Goal: Communication & Community: Answer question/provide support

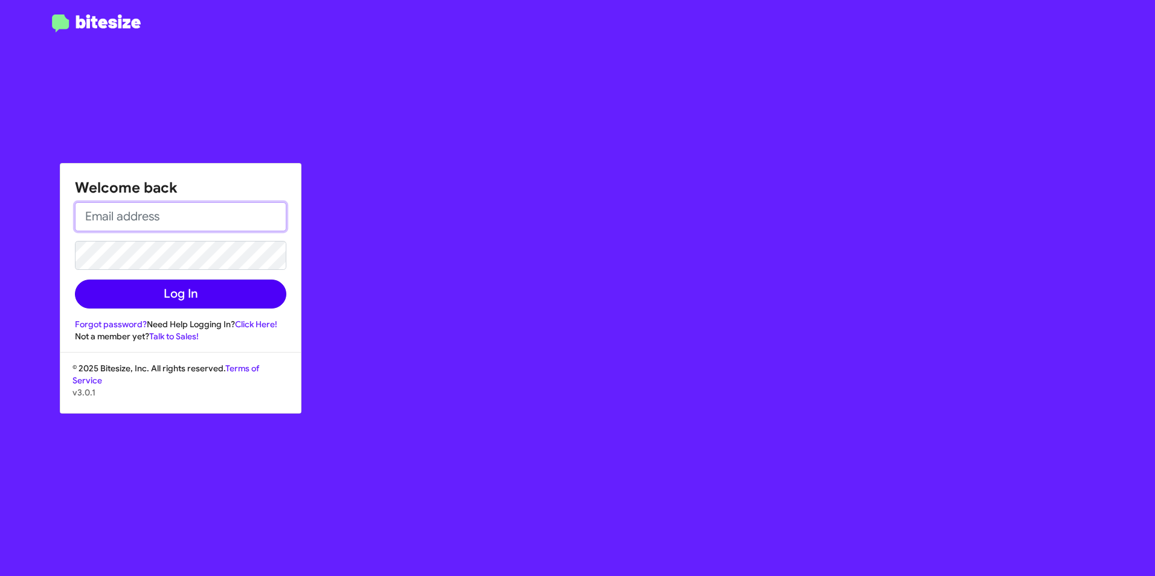
type input "[PERSON_NAME][EMAIL_ADDRESS][PERSON_NAME][PERSON_NAME][DOMAIN_NAME]"
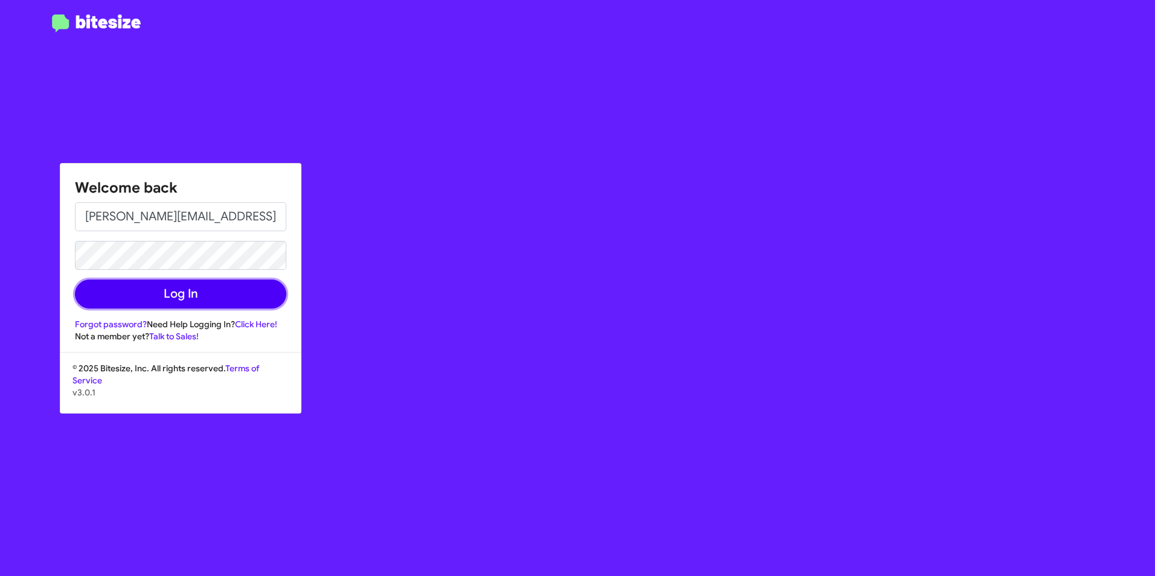
click at [229, 294] on button "Log In" at bounding box center [180, 294] width 211 height 29
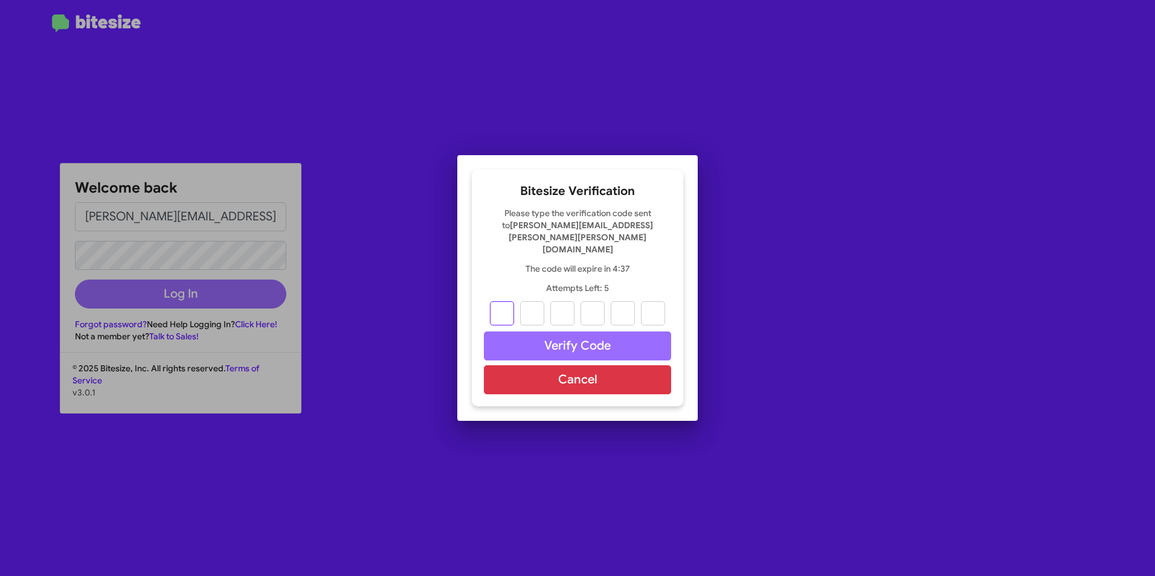
click at [510, 303] on input "text" at bounding box center [502, 313] width 24 height 24
type input "4"
type input "6"
type input "8"
type input "5"
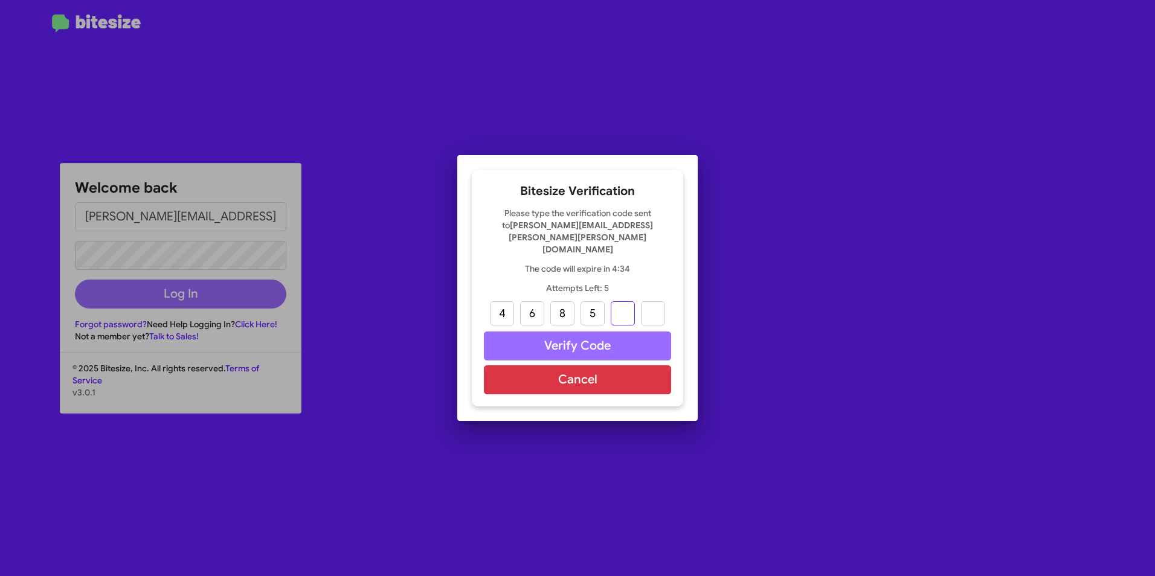
type input "0"
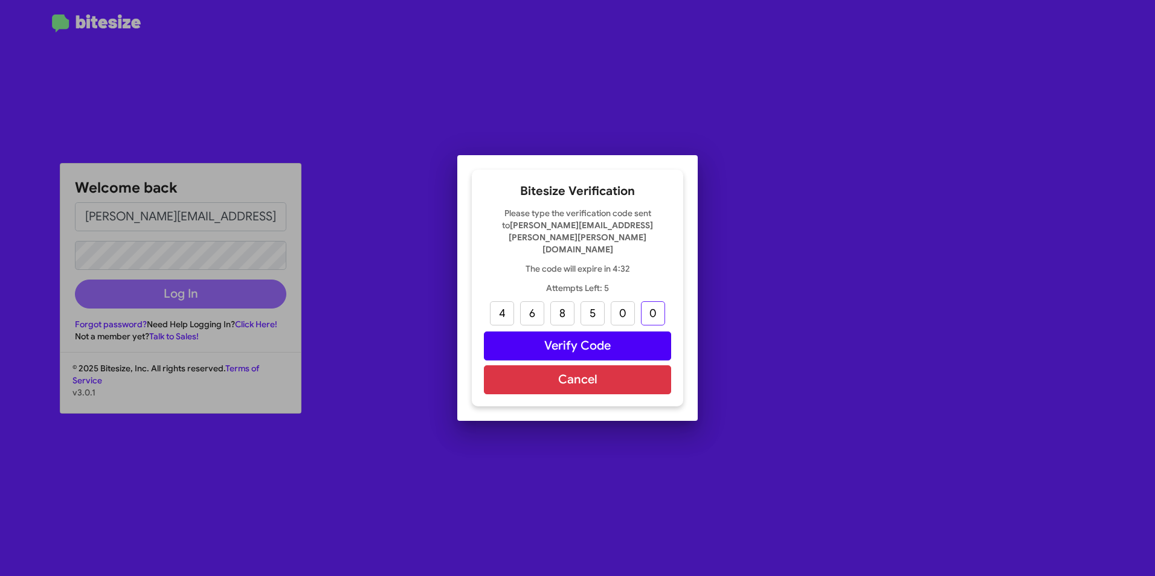
type input "0"
click at [573, 334] on button "Verify Code" at bounding box center [577, 346] width 187 height 29
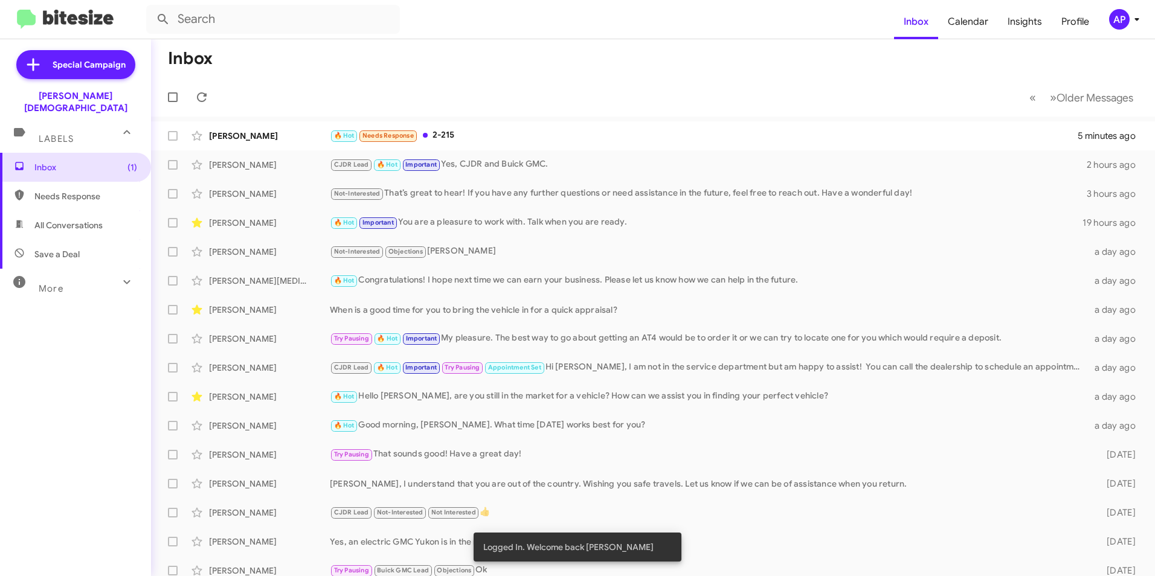
click at [61, 190] on span "Needs Response" at bounding box center [85, 196] width 103 height 12
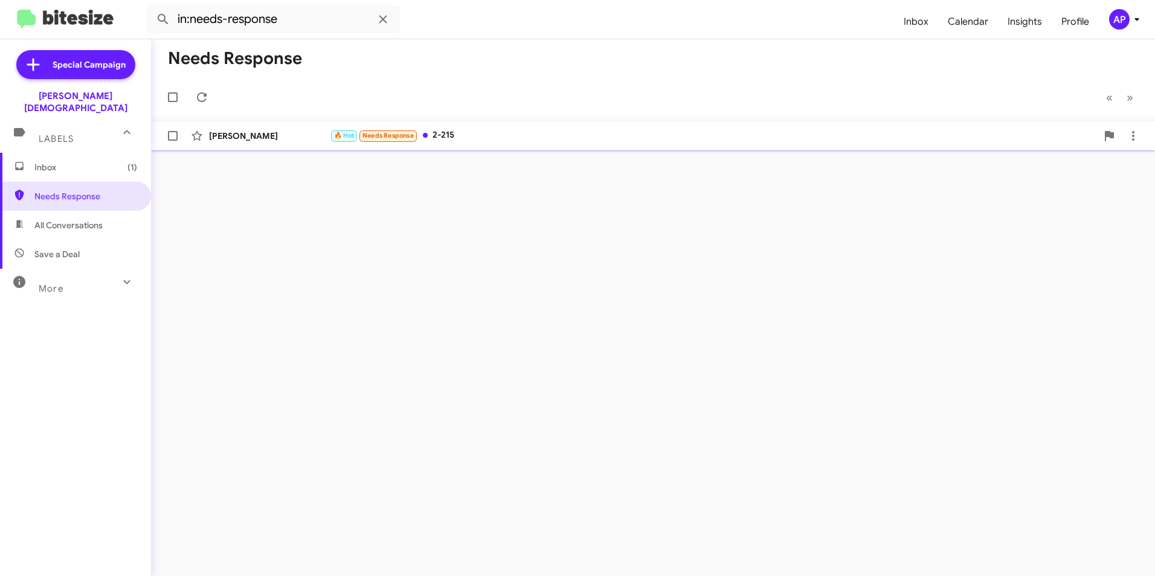
click at [236, 135] on div "[PERSON_NAME]" at bounding box center [269, 136] width 121 height 12
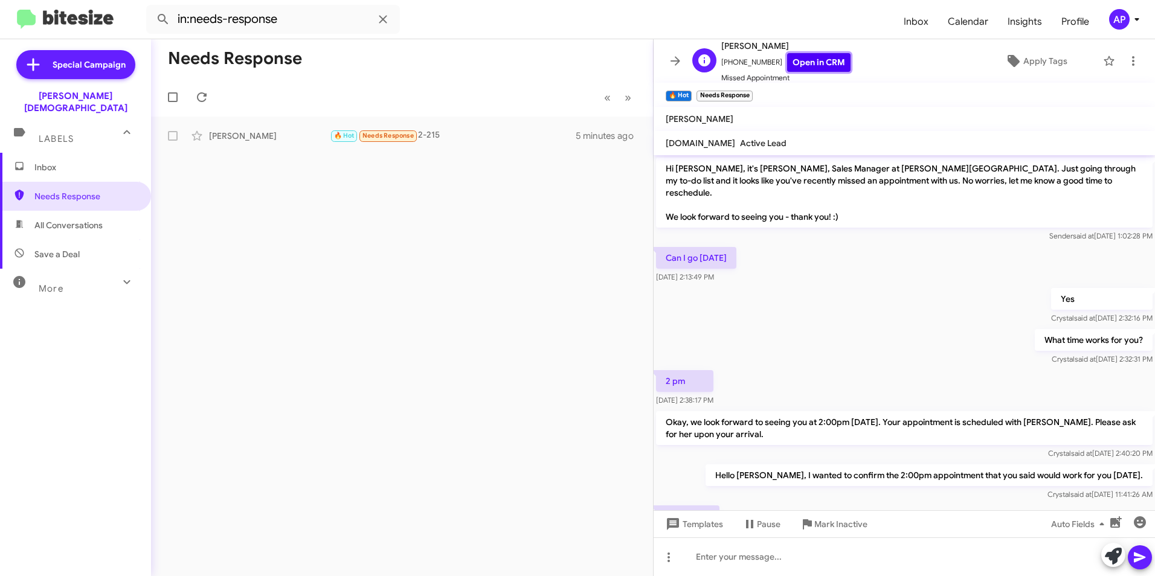
click at [801, 61] on link "Open in CRM" at bounding box center [818, 62] width 63 height 19
click at [1127, 63] on icon at bounding box center [1133, 61] width 14 height 14
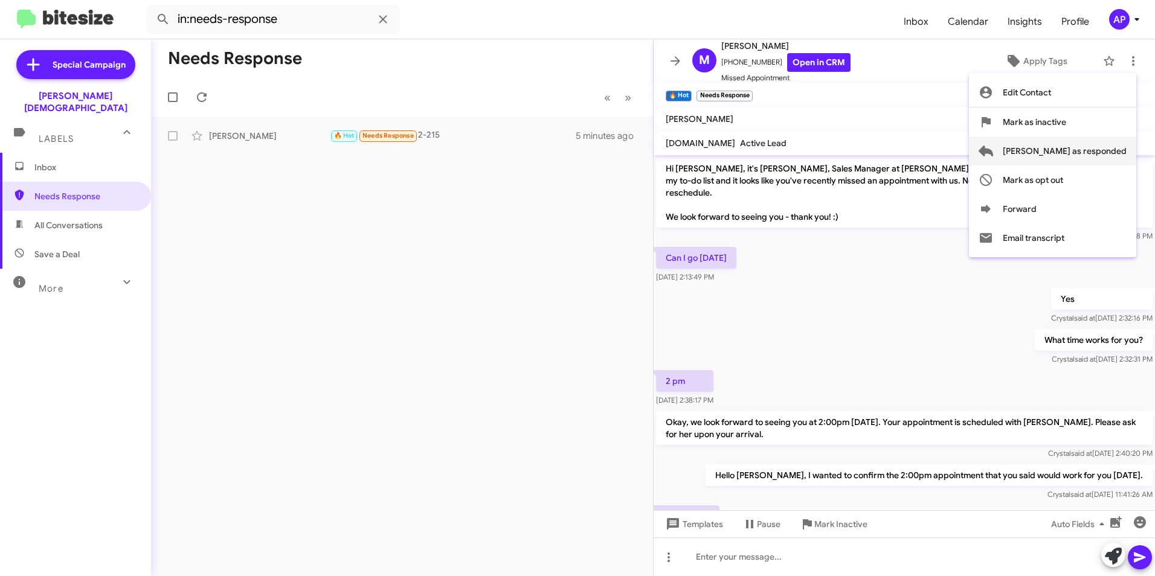
click at [1071, 149] on span "[PERSON_NAME] as responded" at bounding box center [1065, 151] width 124 height 29
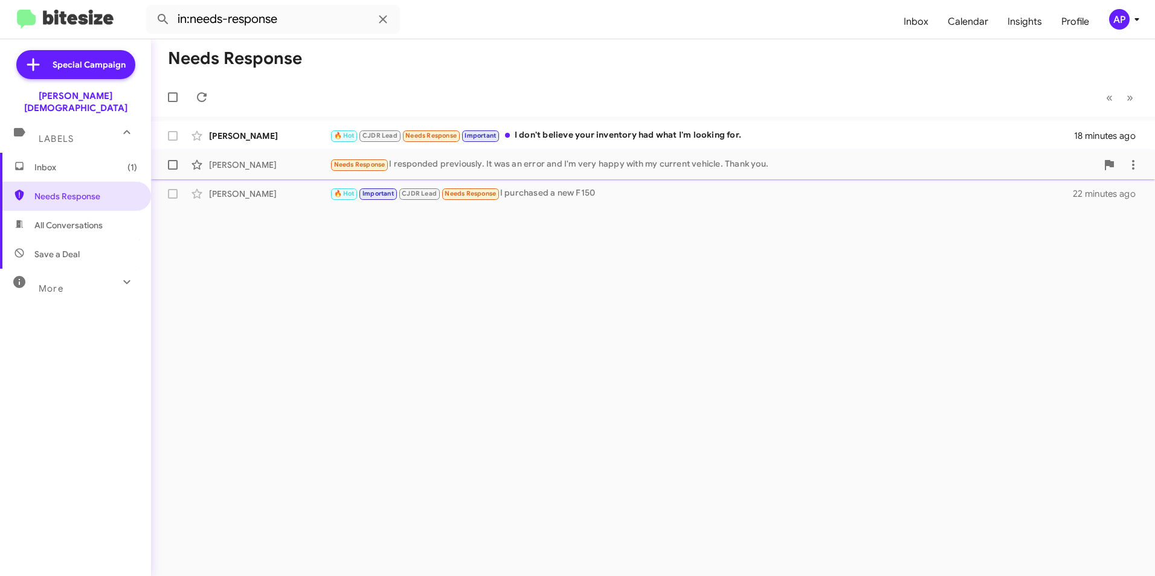
click at [235, 164] on div "[PERSON_NAME]" at bounding box center [269, 165] width 121 height 12
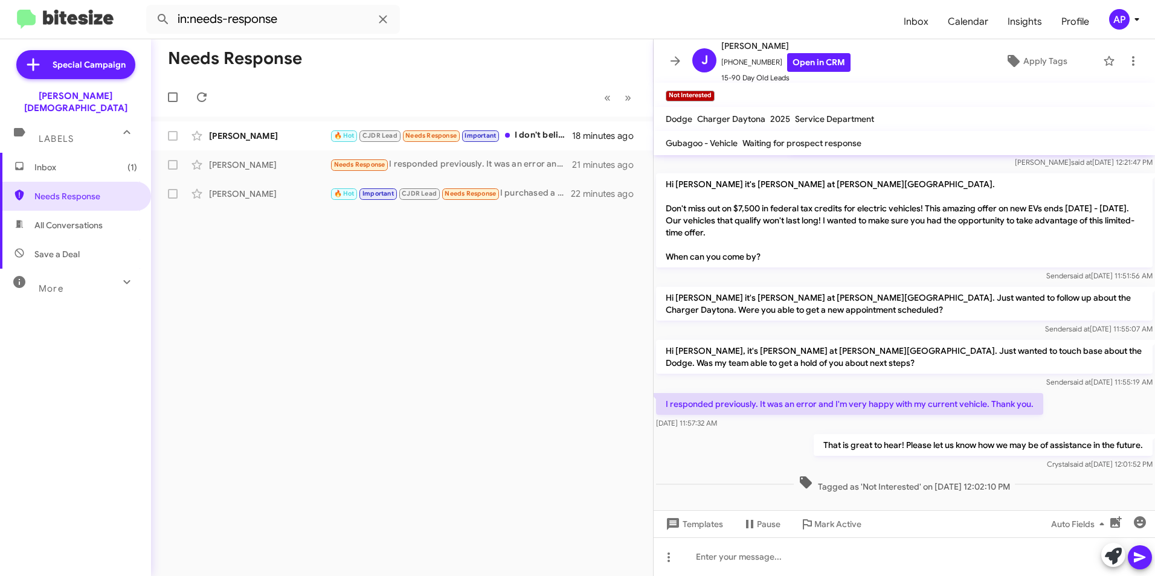
scroll to position [132, 0]
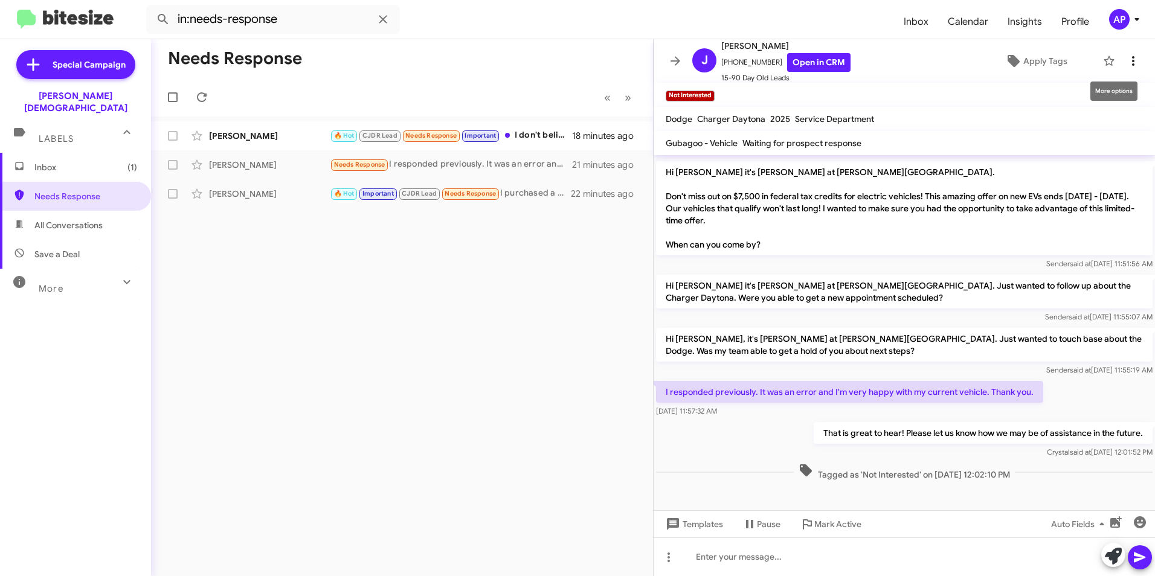
click at [1128, 57] on icon at bounding box center [1133, 61] width 14 height 14
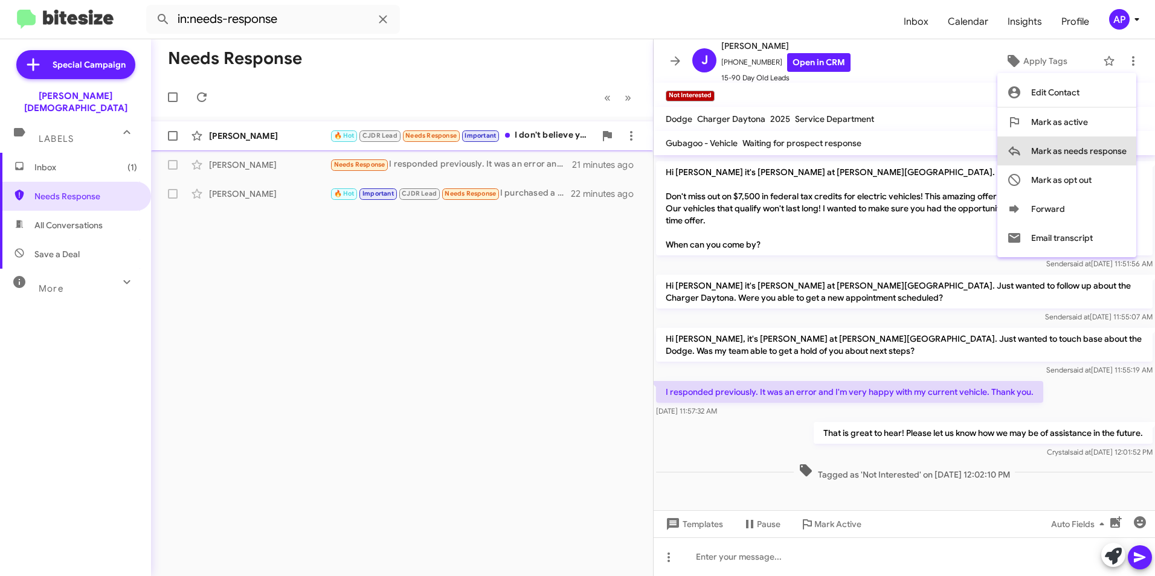
click at [1070, 151] on span "Mark as needs response" at bounding box center [1078, 151] width 95 height 29
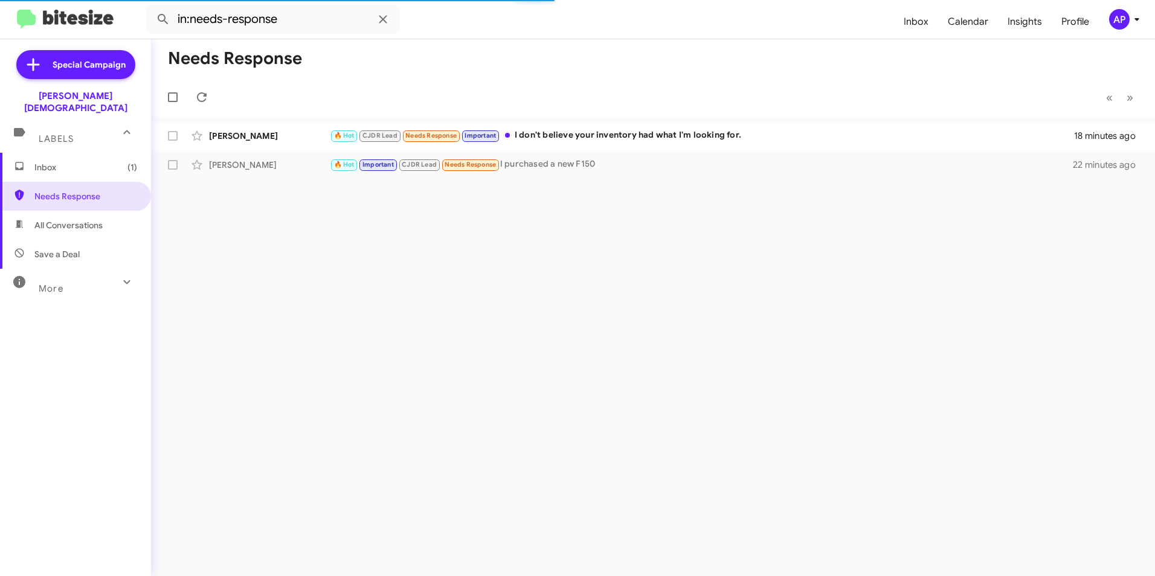
click at [521, 283] on div "Needs Response « Previous » Next [PERSON_NAME] 🔥 Hot CJDR Lead Needs Response I…" at bounding box center [653, 307] width 1004 height 537
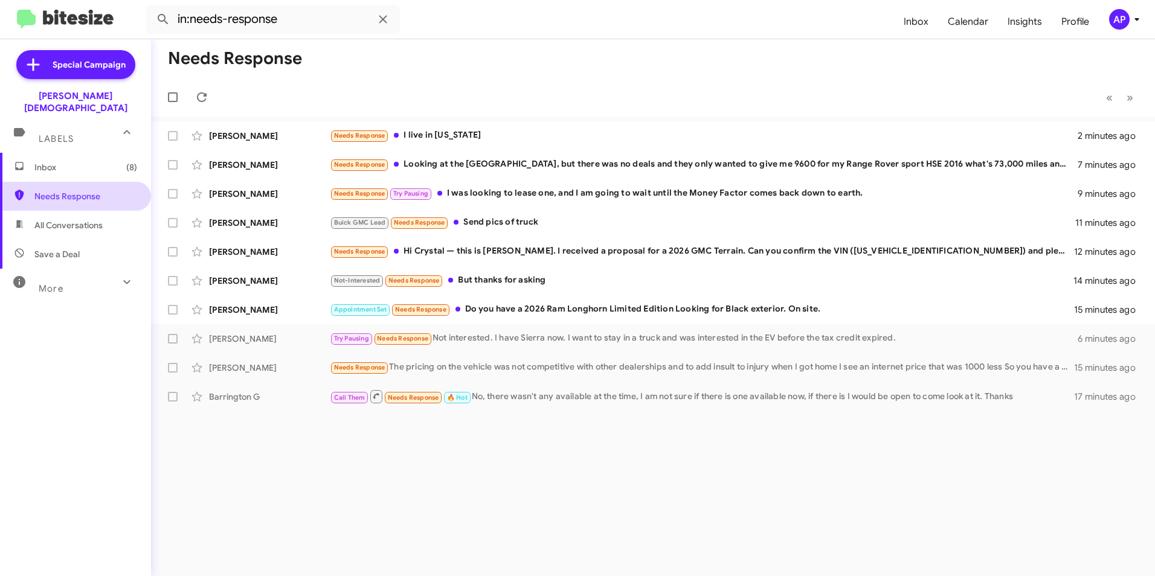
click at [53, 190] on span "Needs Response" at bounding box center [85, 196] width 103 height 12
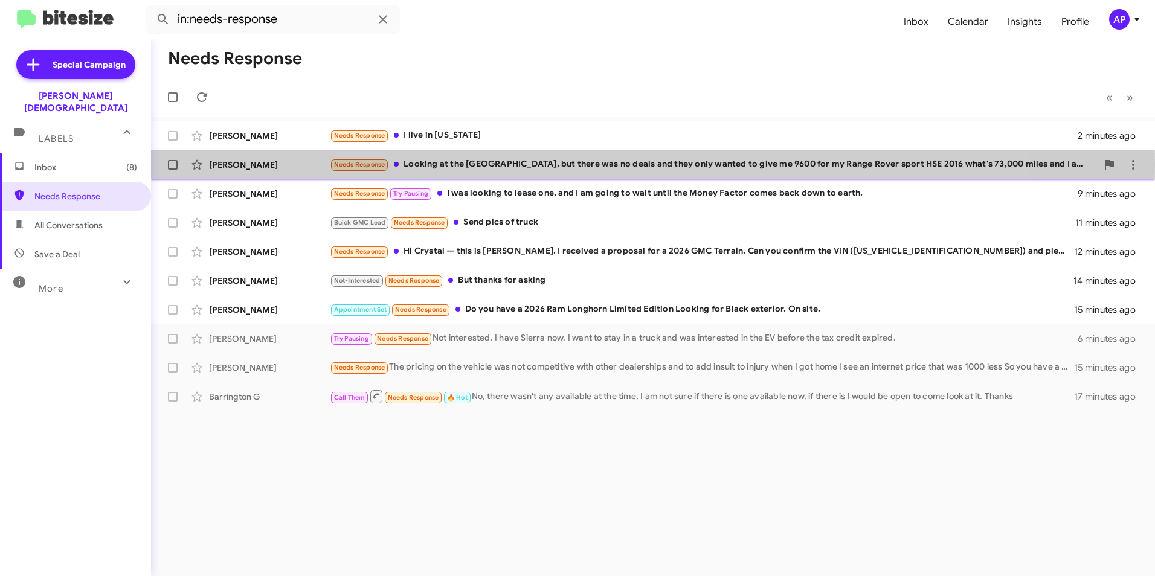
click at [247, 164] on div "[PERSON_NAME]" at bounding box center [269, 165] width 121 height 12
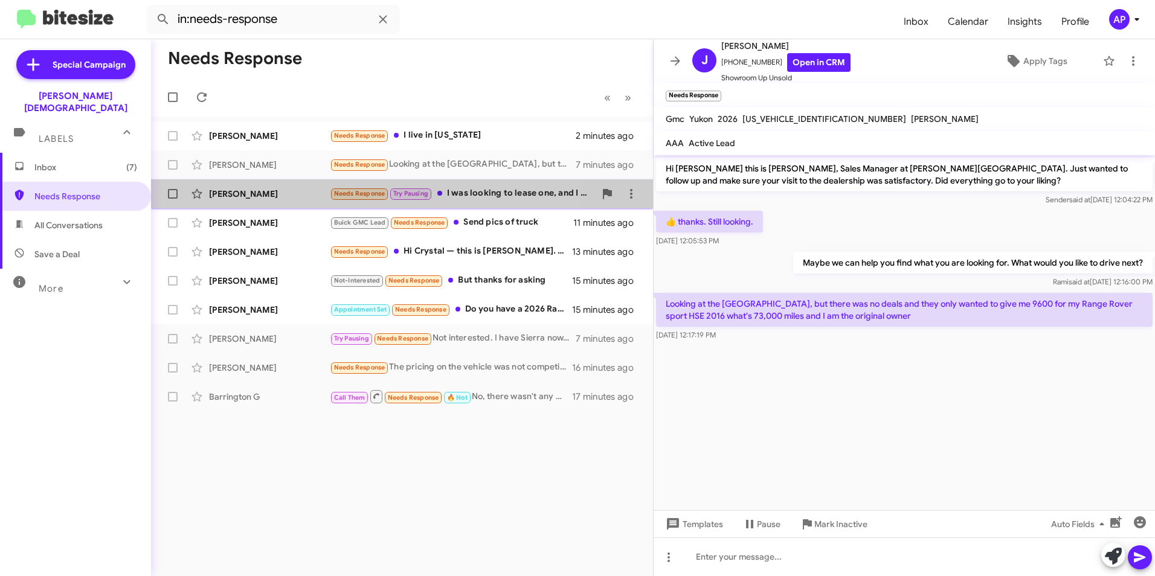
click at [234, 198] on div "[PERSON_NAME]" at bounding box center [269, 194] width 121 height 12
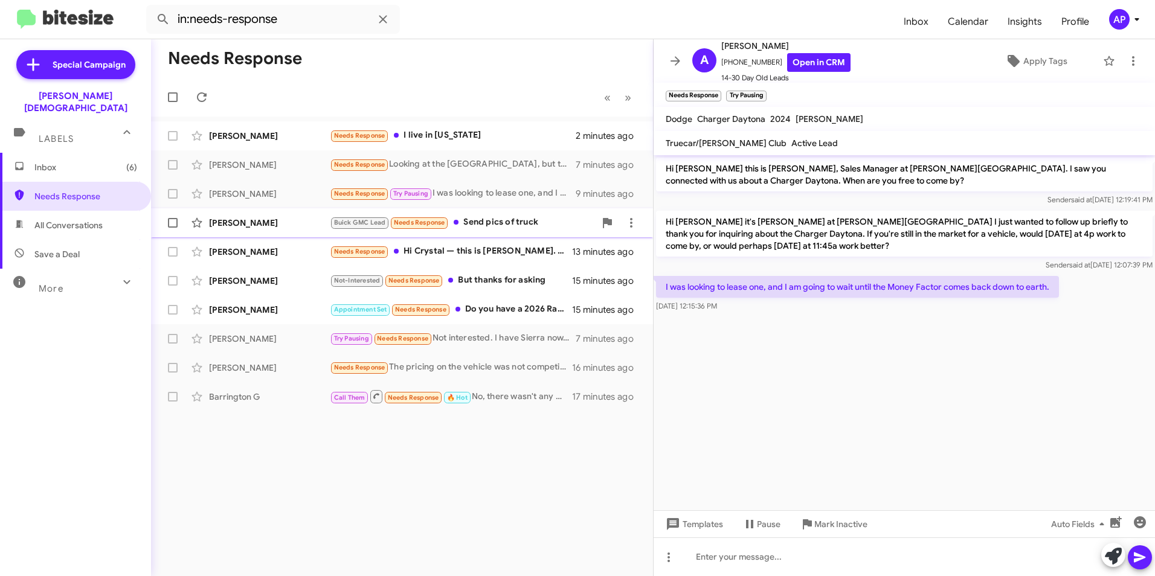
click at [219, 223] on div "[PERSON_NAME]" at bounding box center [269, 223] width 121 height 12
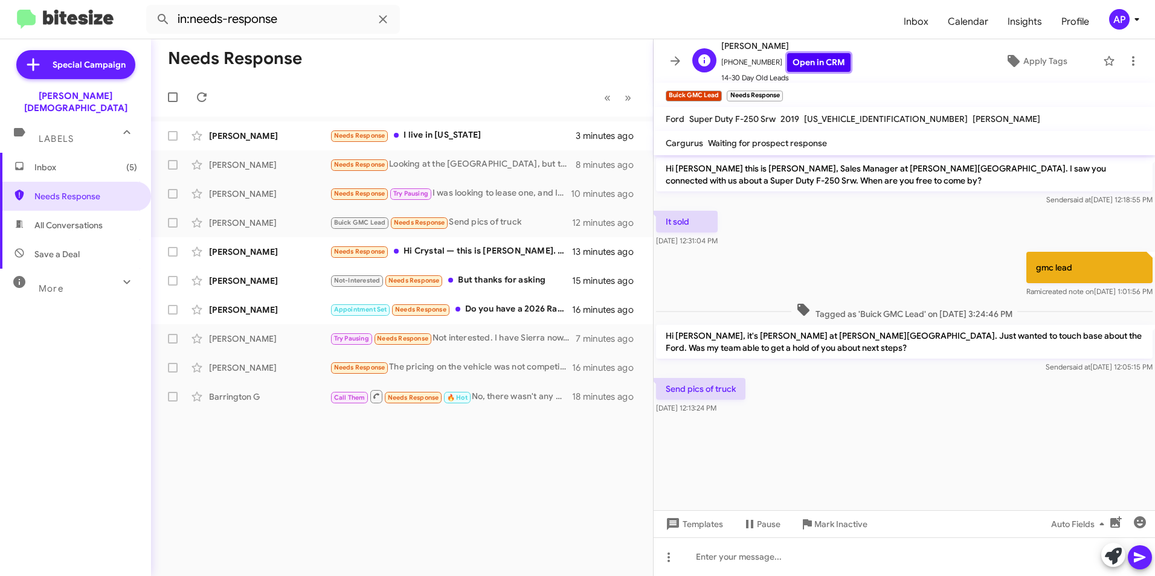
click at [817, 60] on link "Open in CRM" at bounding box center [818, 62] width 63 height 19
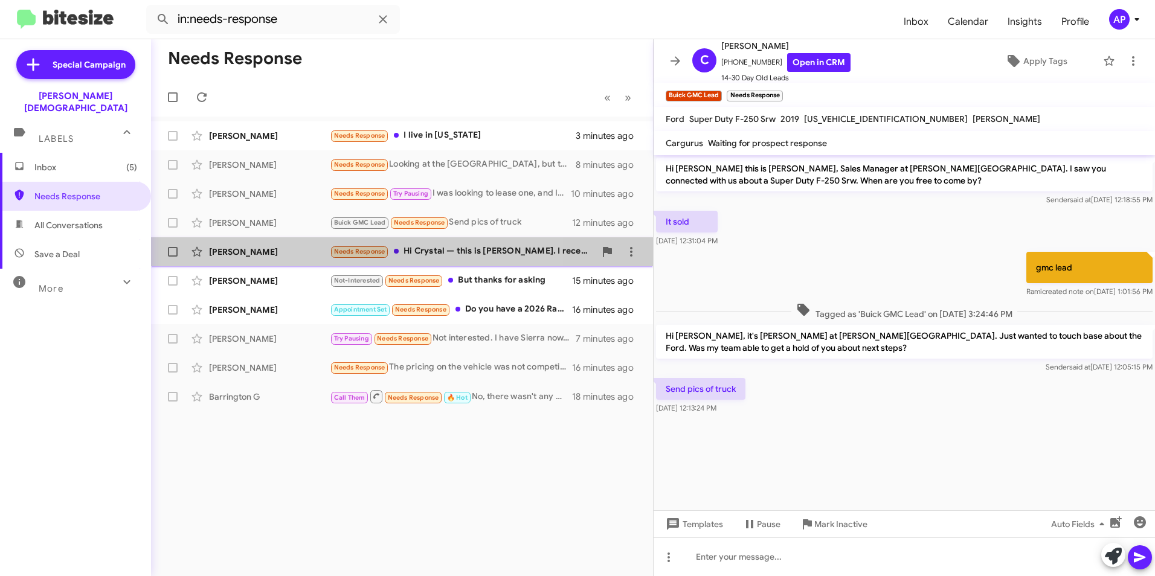
click at [224, 250] on div "[PERSON_NAME]" at bounding box center [269, 252] width 121 height 12
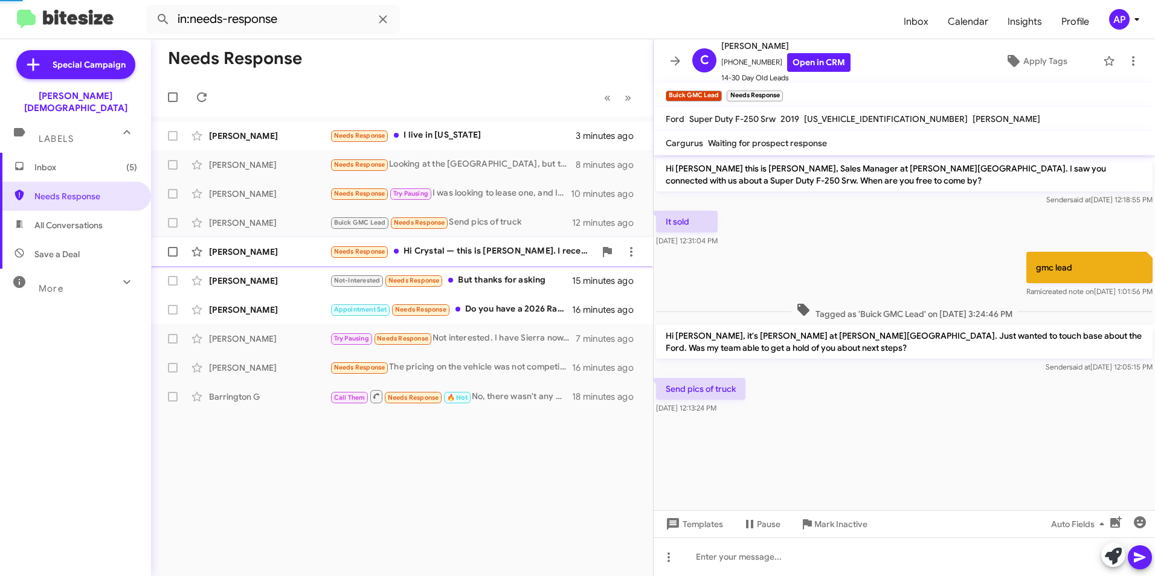
scroll to position [257, 0]
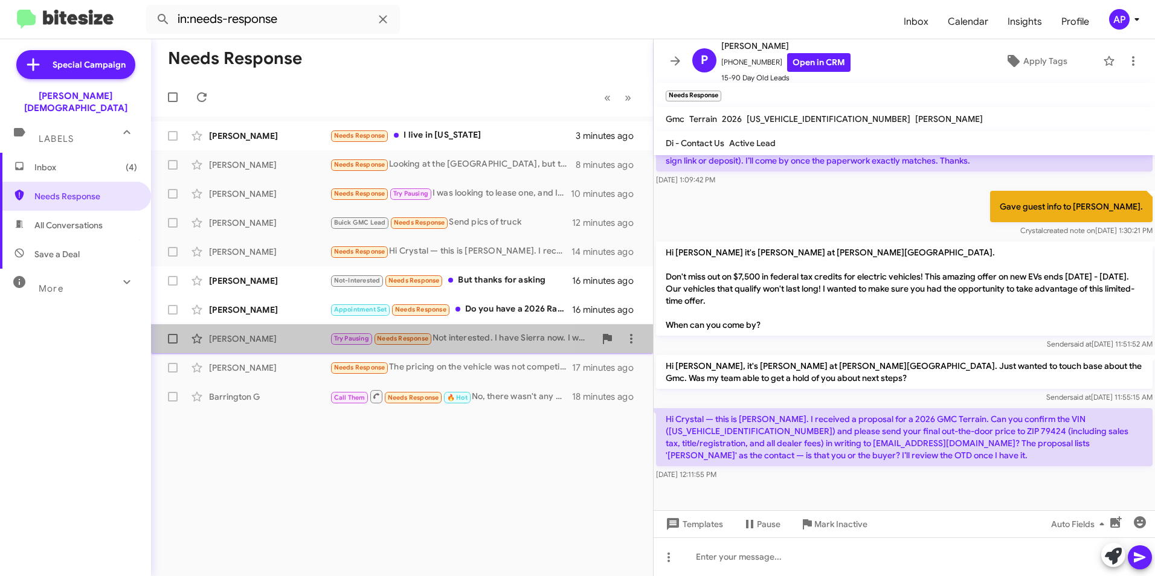
click at [230, 337] on div "[PERSON_NAME]" at bounding box center [269, 339] width 121 height 12
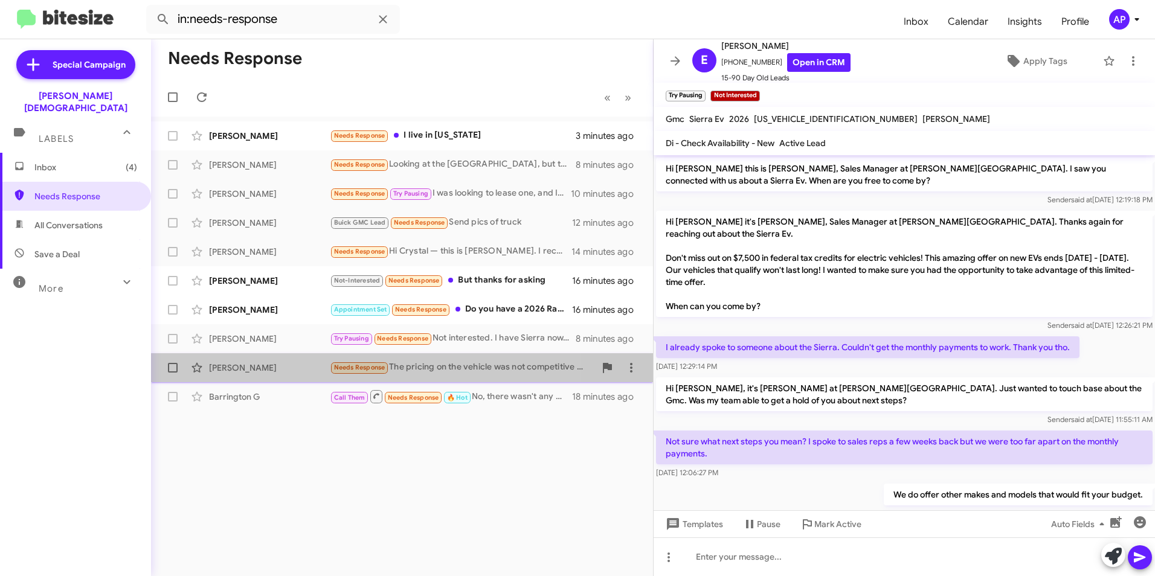
click at [233, 366] on div "[PERSON_NAME]" at bounding box center [269, 368] width 121 height 12
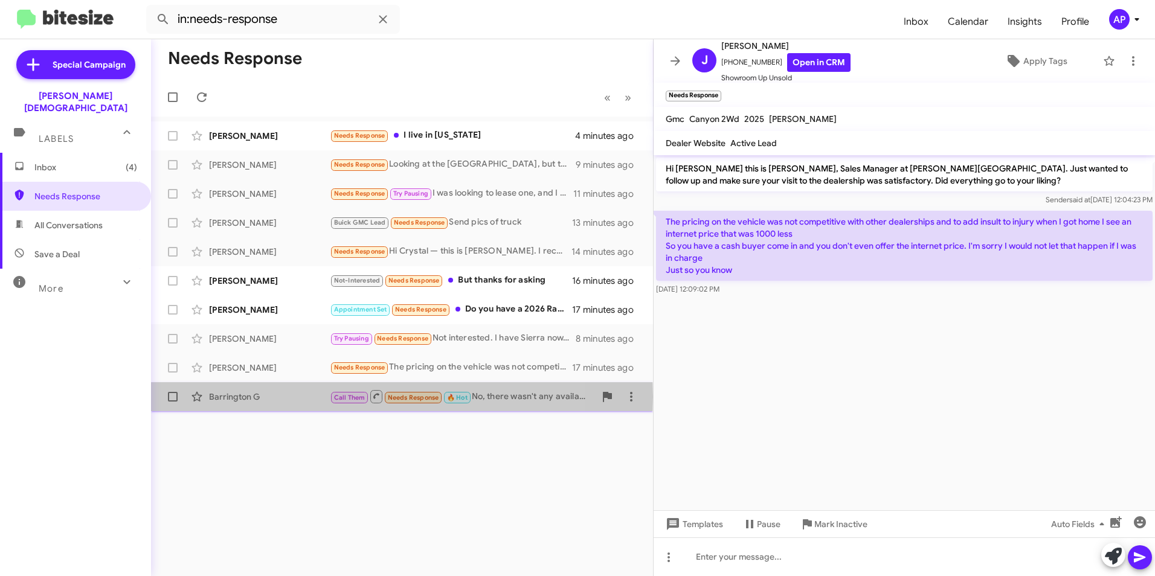
click at [235, 397] on div "Barrington G" at bounding box center [269, 397] width 121 height 12
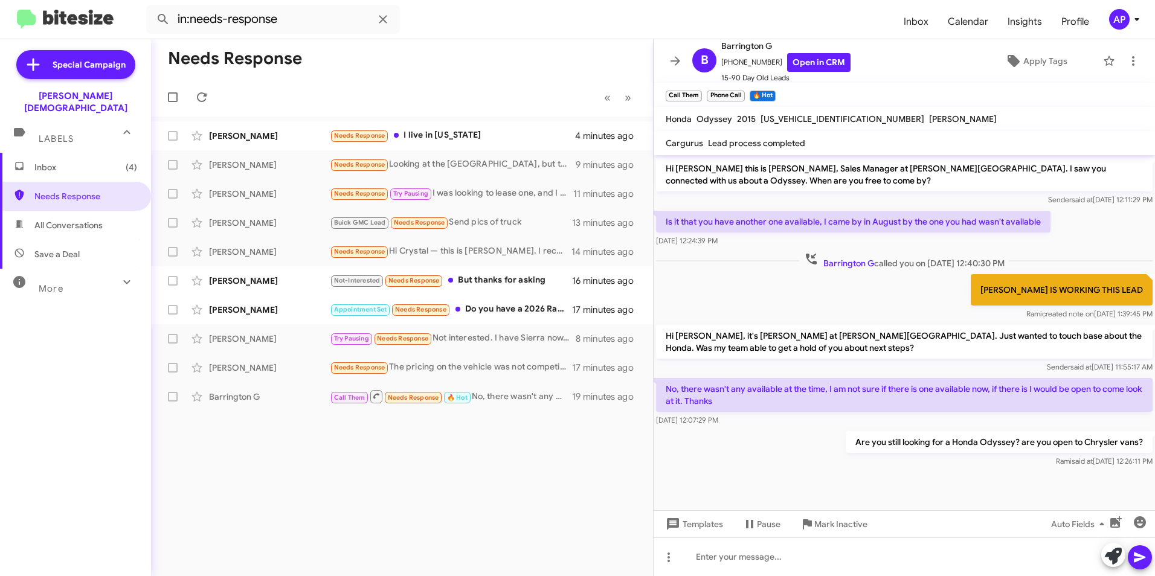
click at [312, 457] on div "Needs Response « Previous » Next [PERSON_NAME] Needs Response I live in [US_STA…" at bounding box center [402, 307] width 502 height 537
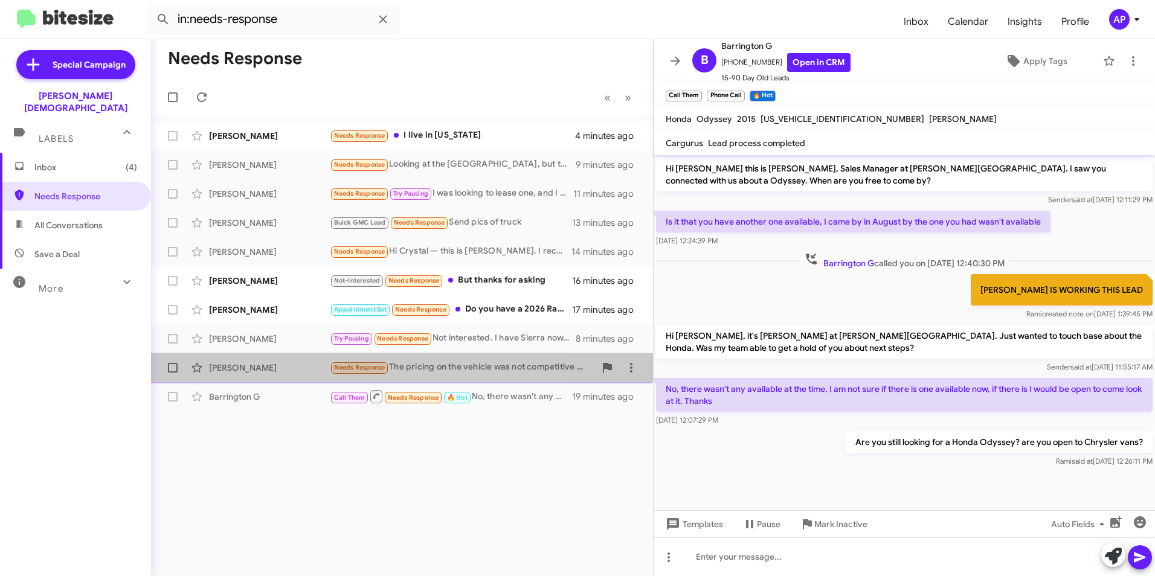
click at [226, 365] on div "[PERSON_NAME]" at bounding box center [269, 368] width 121 height 12
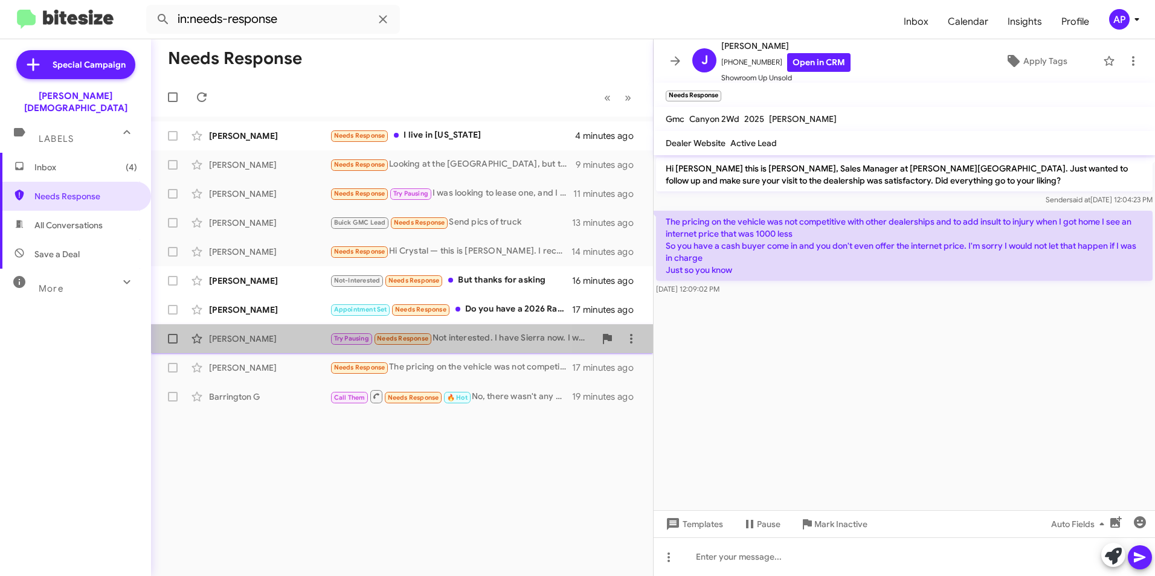
click at [230, 335] on div "[PERSON_NAME]" at bounding box center [269, 339] width 121 height 12
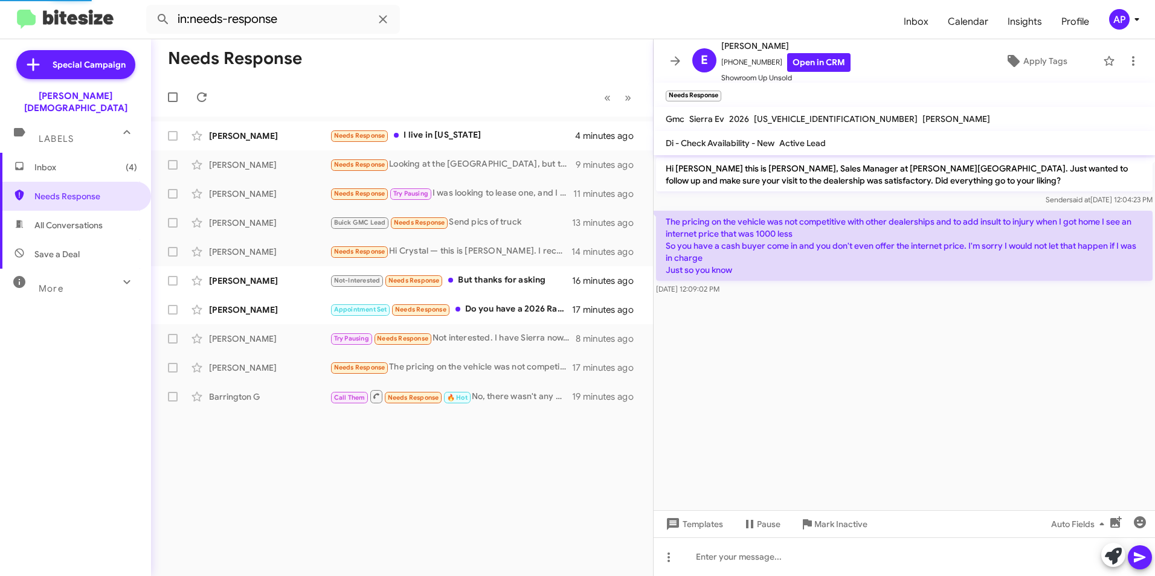
scroll to position [88, 0]
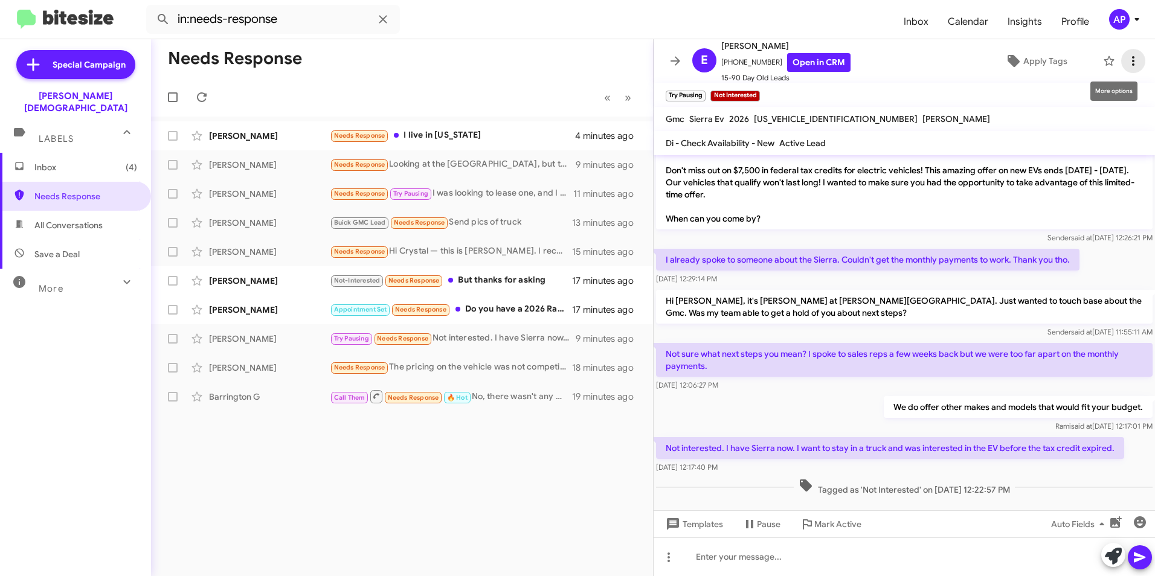
click at [1126, 57] on icon at bounding box center [1133, 61] width 14 height 14
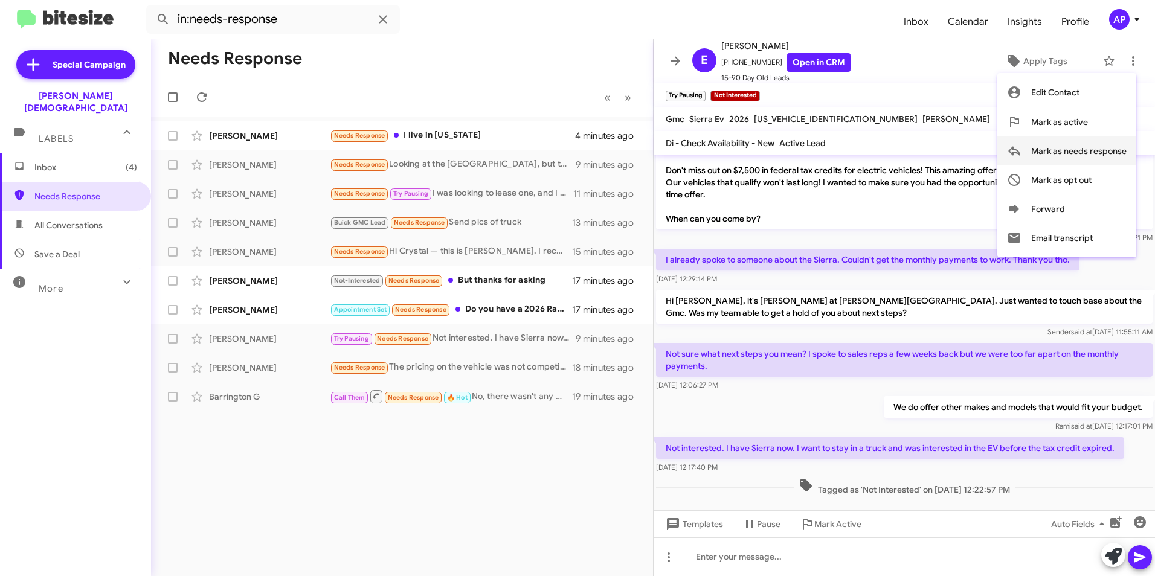
click at [1072, 149] on span "Mark as needs response" at bounding box center [1078, 151] width 95 height 29
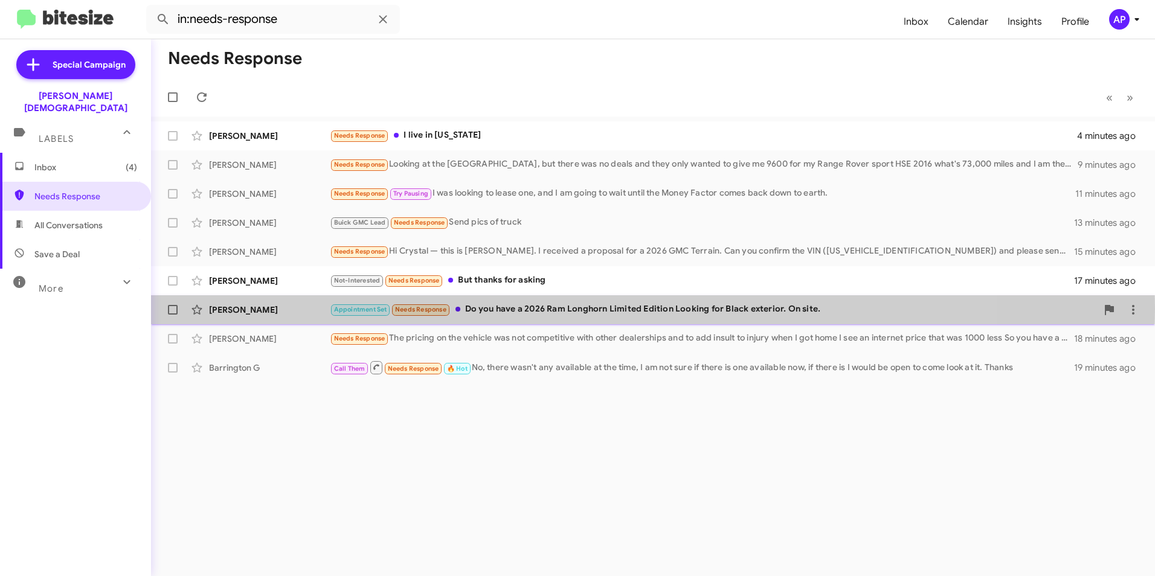
click at [232, 309] on div "[PERSON_NAME]" at bounding box center [269, 310] width 121 height 12
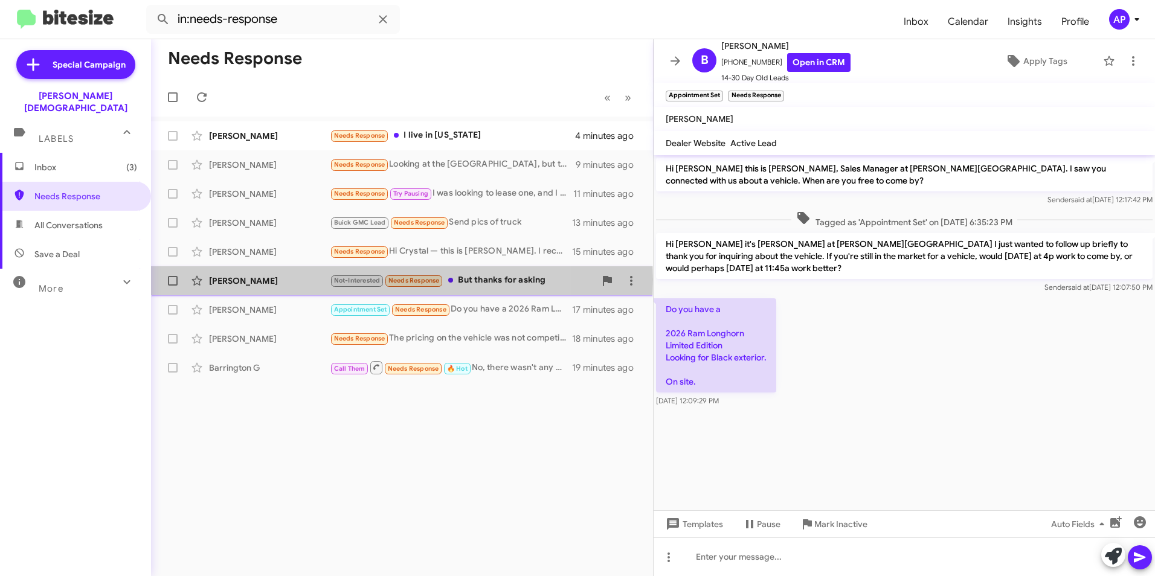
click at [228, 280] on div "[PERSON_NAME]" at bounding box center [269, 281] width 121 height 12
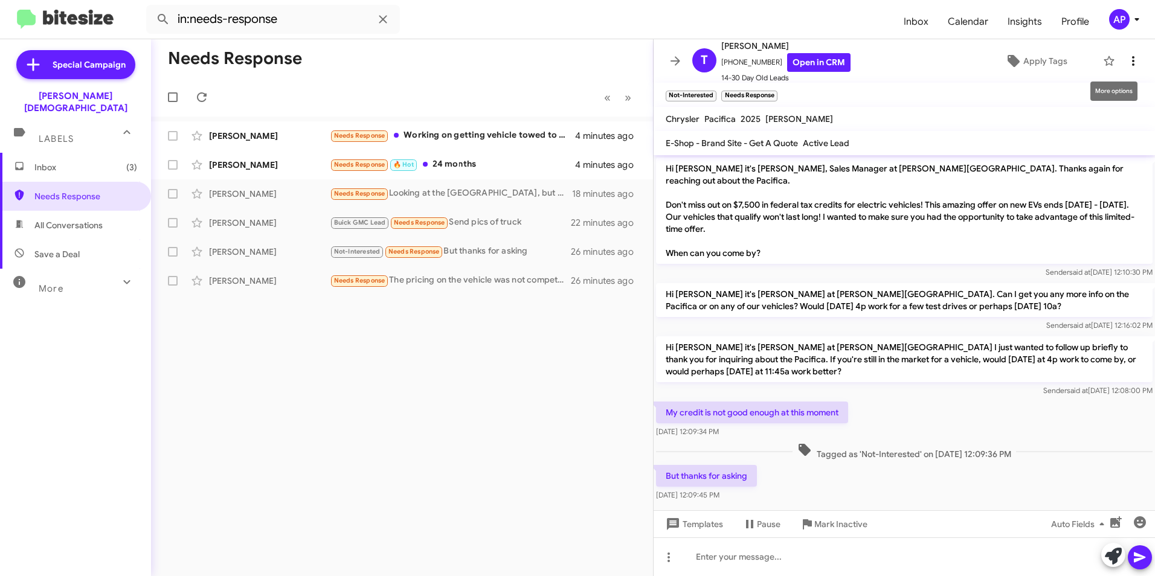
click at [1126, 57] on icon at bounding box center [1133, 61] width 14 height 14
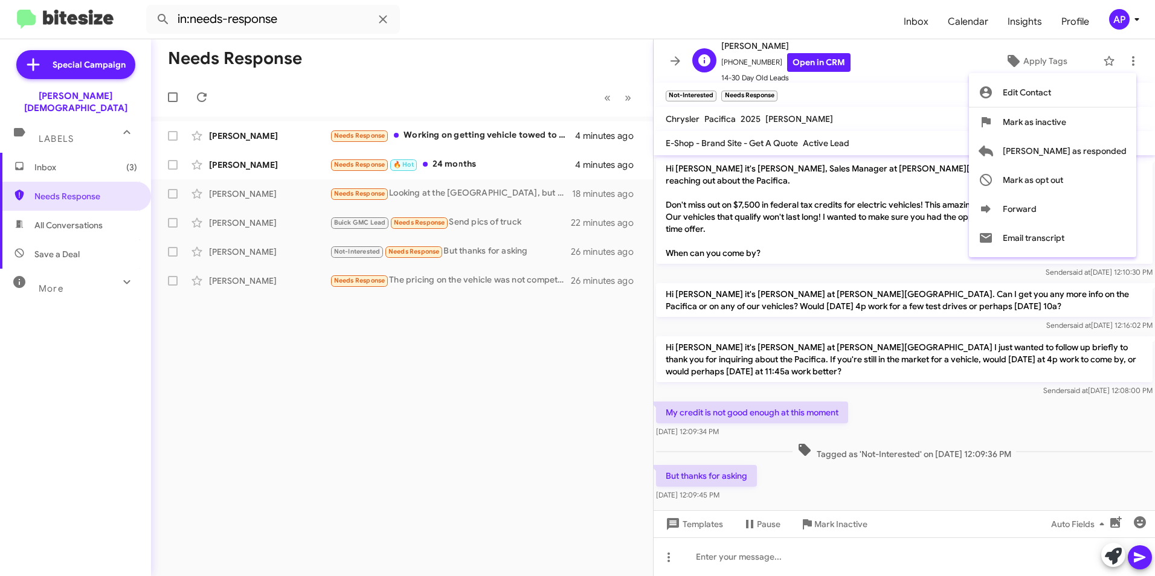
click at [934, 62] on div at bounding box center [577, 288] width 1155 height 576
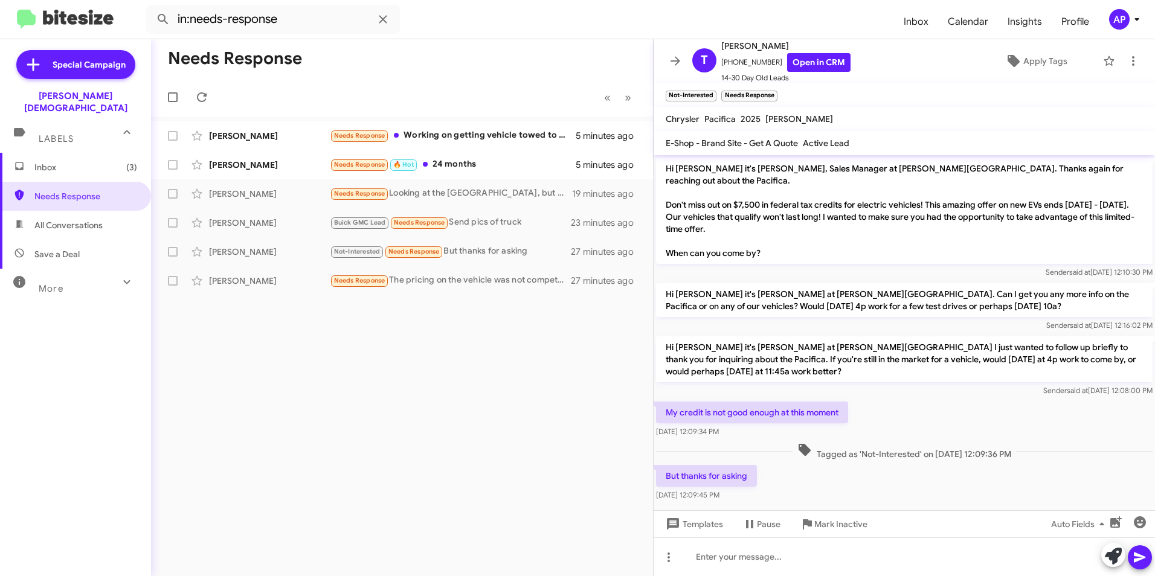
click at [345, 404] on div "Needs Response « Previous » Next [PERSON_NAME] Needs Response Working on gettin…" at bounding box center [402, 307] width 502 height 537
click at [215, 331] on div "Needs Response « Previous » Next [PERSON_NAME] Needs Response Working on gettin…" at bounding box center [402, 307] width 502 height 537
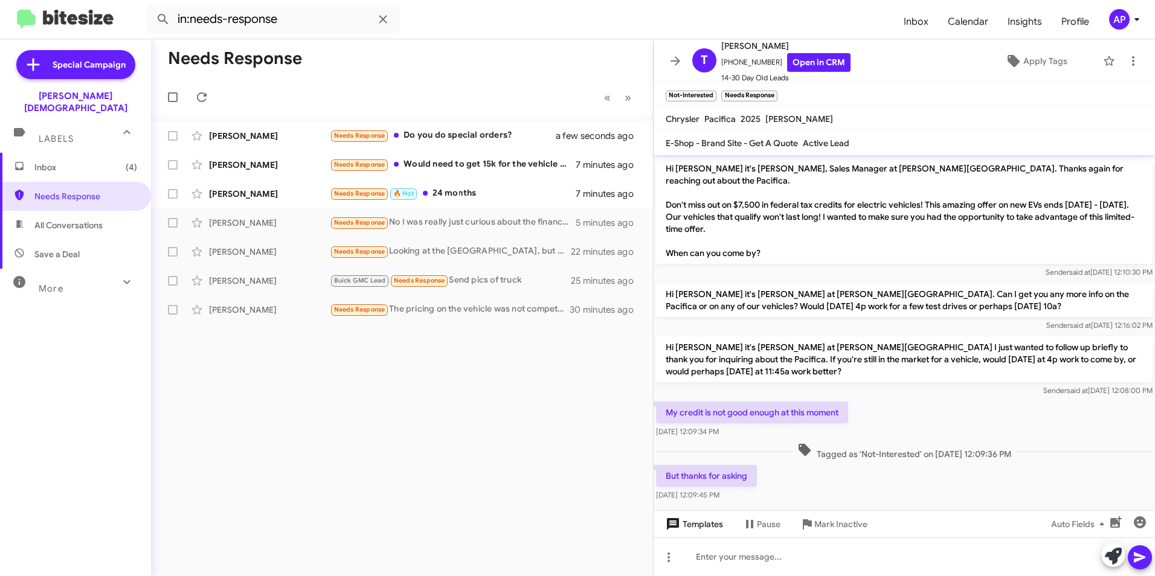
click at [696, 522] on span "Templates" at bounding box center [693, 524] width 60 height 22
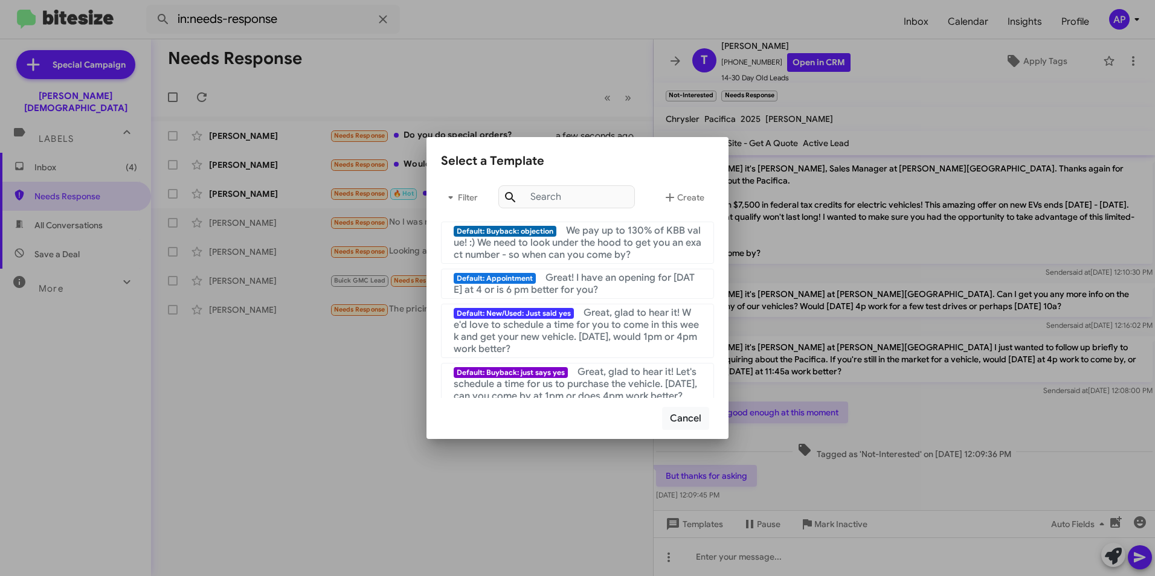
click at [519, 448] on div at bounding box center [577, 288] width 1155 height 576
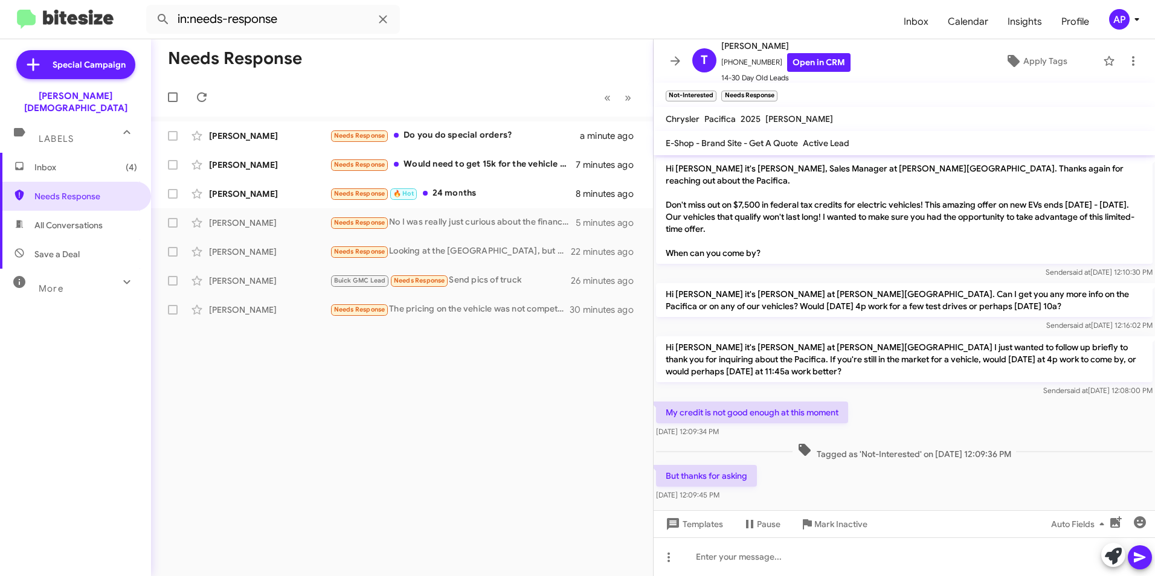
click at [57, 248] on span "Save a Deal" at bounding box center [56, 254] width 45 height 12
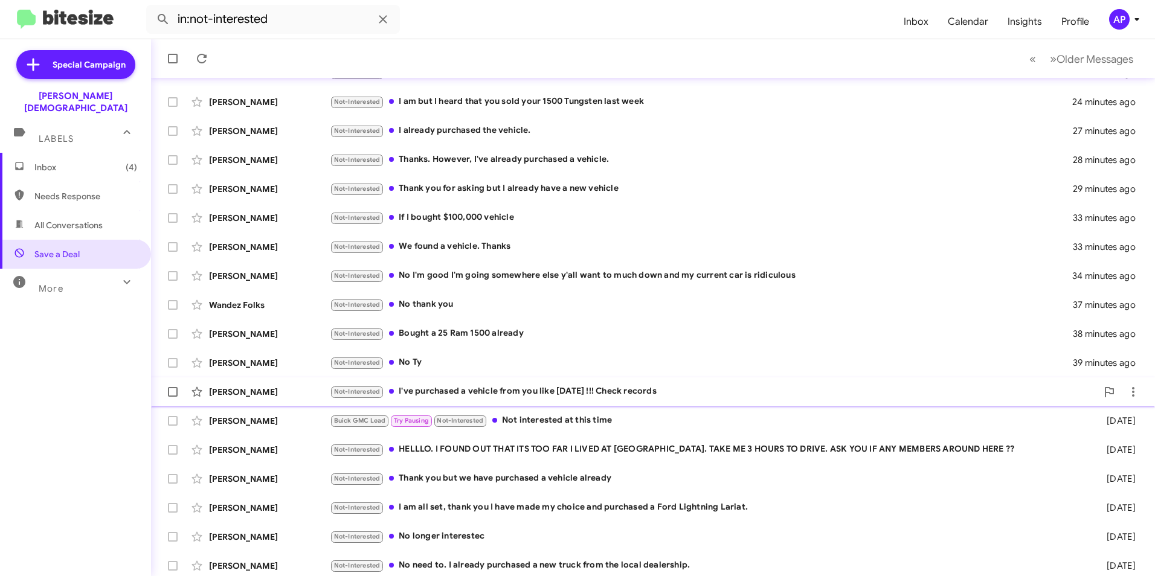
scroll to position [125, 0]
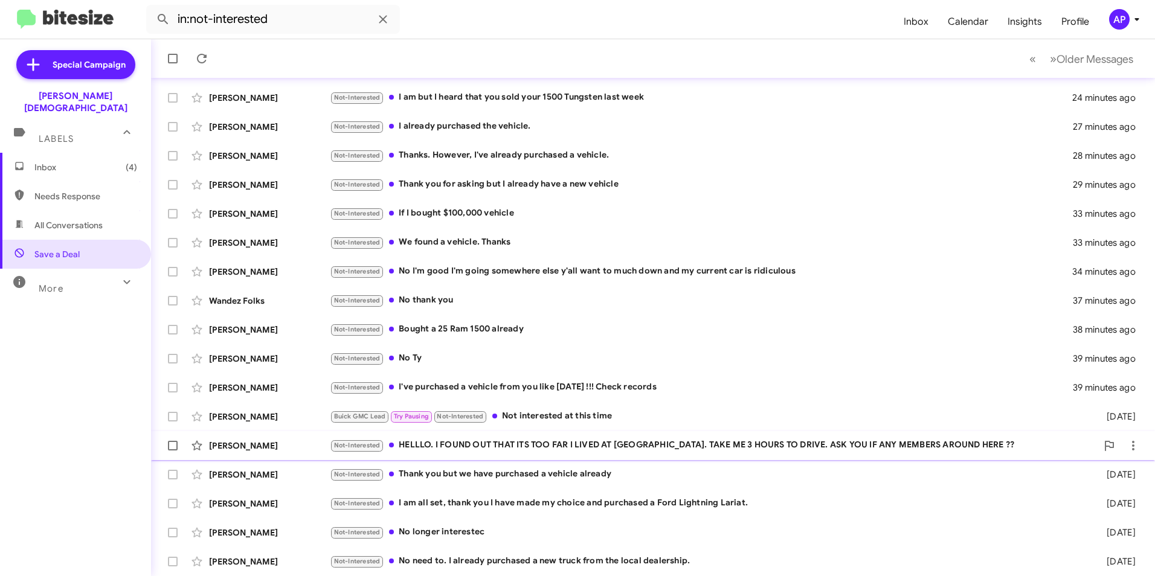
click at [236, 445] on div "[PERSON_NAME]" at bounding box center [269, 446] width 121 height 12
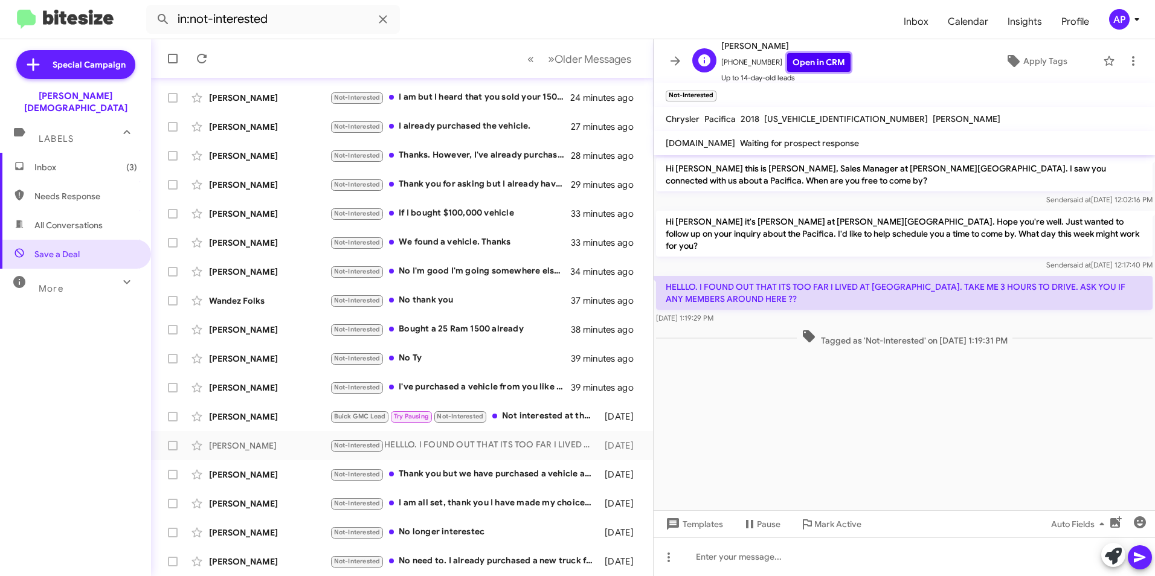
click at [824, 63] on link "Open in CRM" at bounding box center [818, 62] width 63 height 19
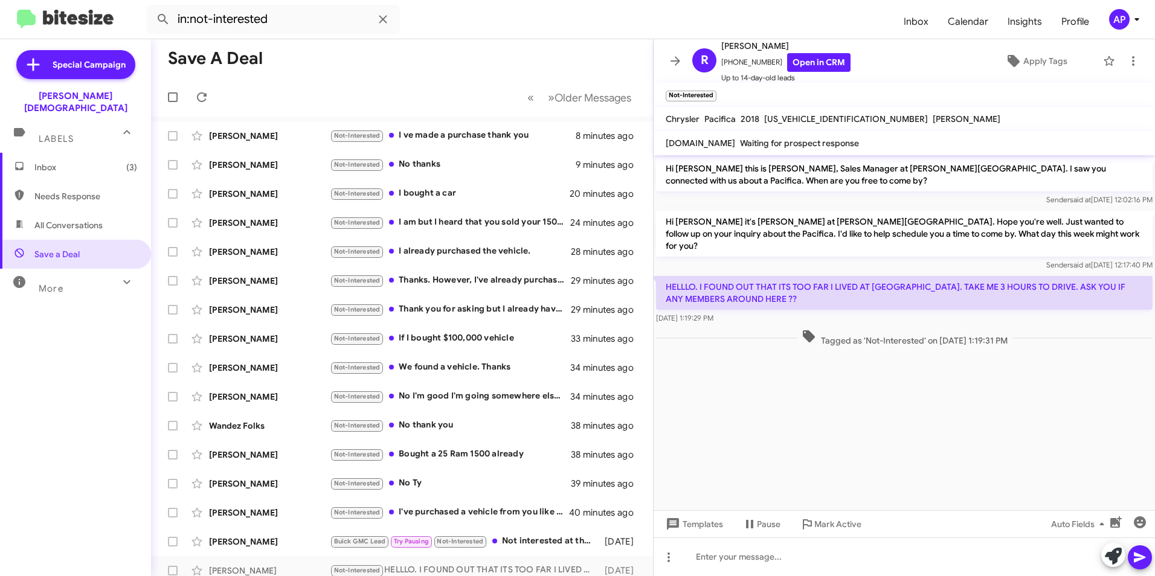
click at [62, 190] on span "Needs Response" at bounding box center [85, 196] width 103 height 12
type input "in:needs-response"
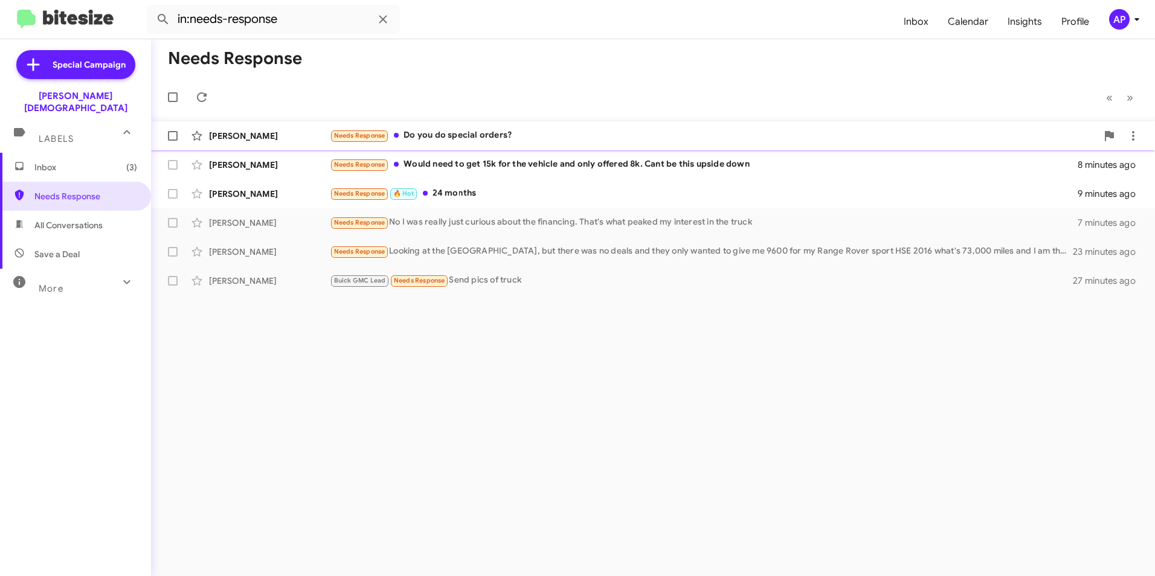
click at [233, 139] on div "[PERSON_NAME]" at bounding box center [269, 136] width 121 height 12
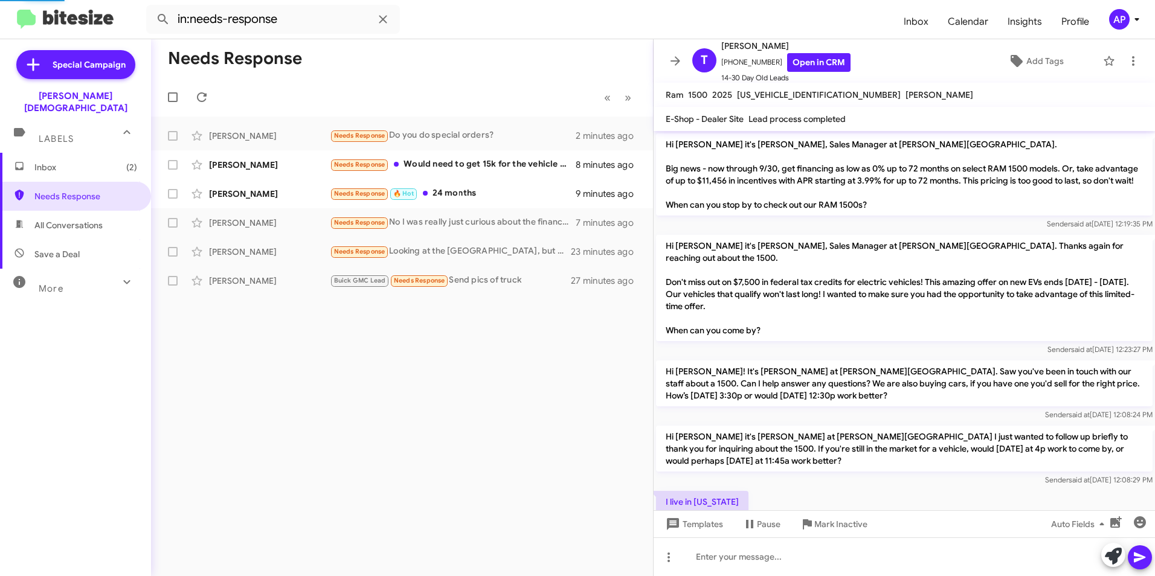
scroll to position [123, 0]
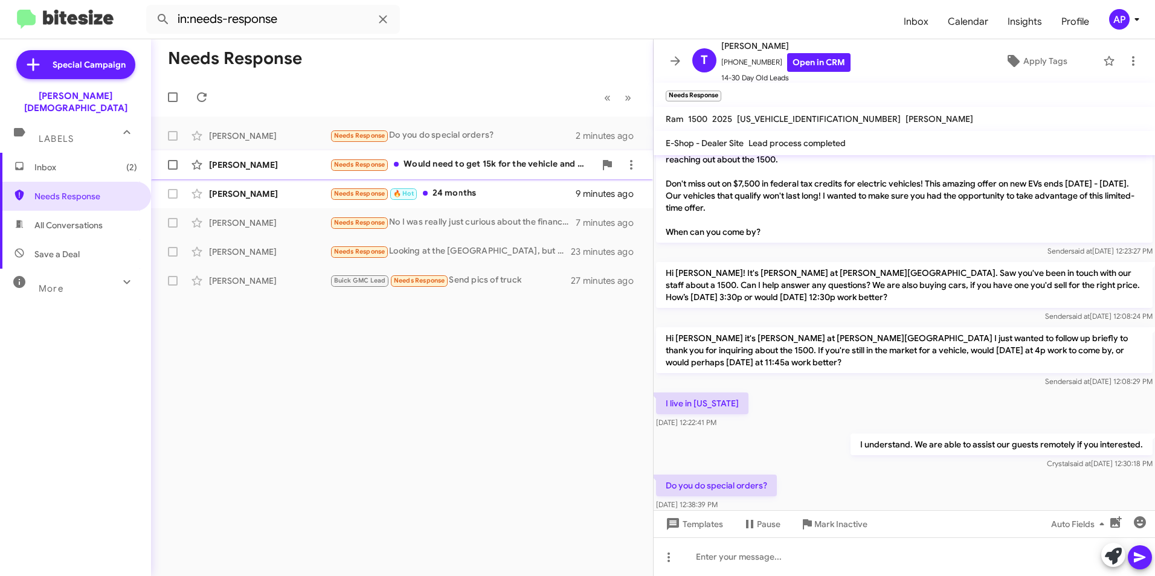
click at [220, 159] on div "[PERSON_NAME]" at bounding box center [269, 165] width 121 height 12
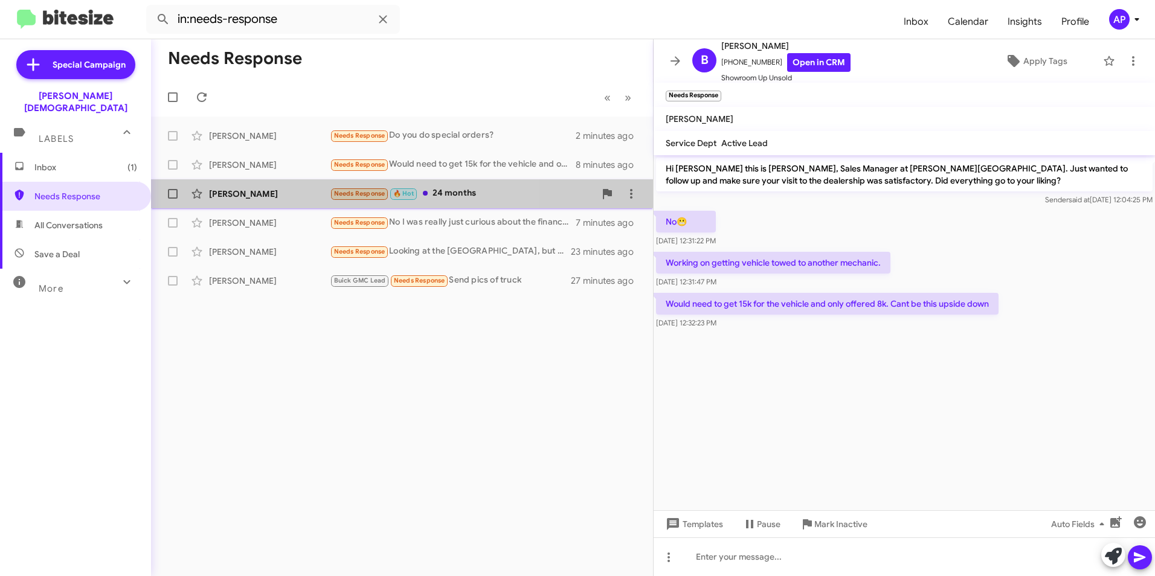
click at [213, 184] on div "[PERSON_NAME] Needs Response 🔥 Hot [DATE]" at bounding box center [402, 194] width 483 height 24
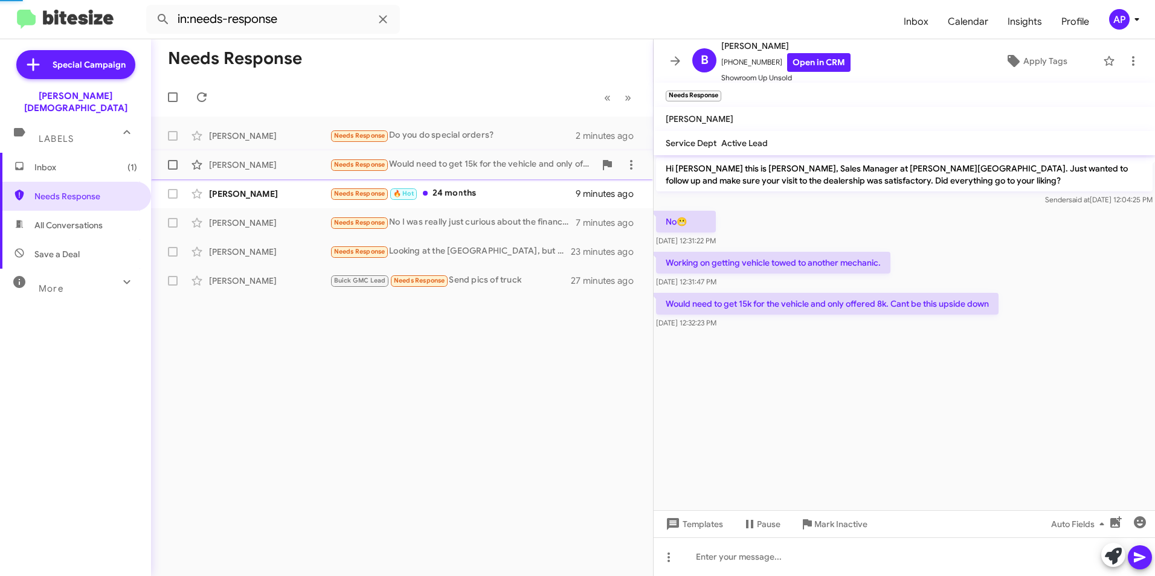
scroll to position [14, 0]
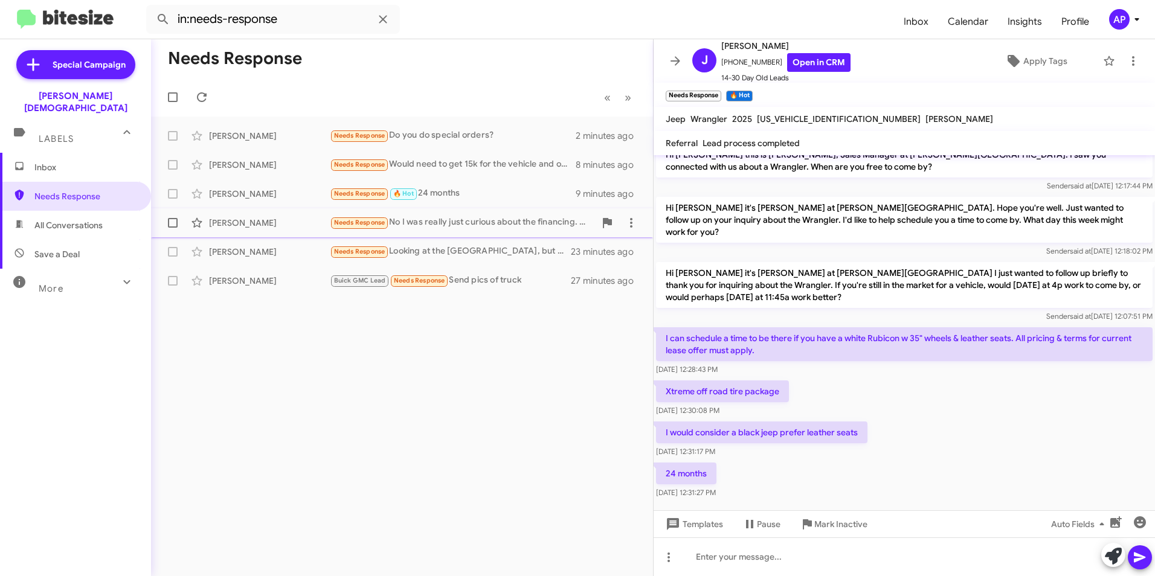
click at [226, 221] on div "[PERSON_NAME]" at bounding box center [269, 223] width 121 height 12
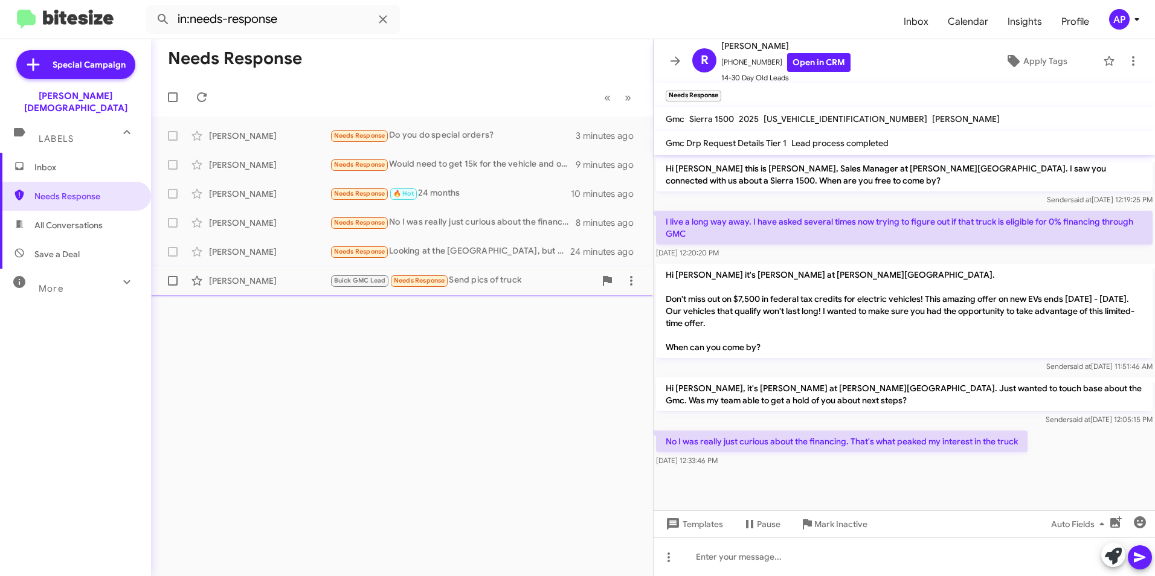
click at [230, 280] on div "[PERSON_NAME]" at bounding box center [269, 281] width 121 height 12
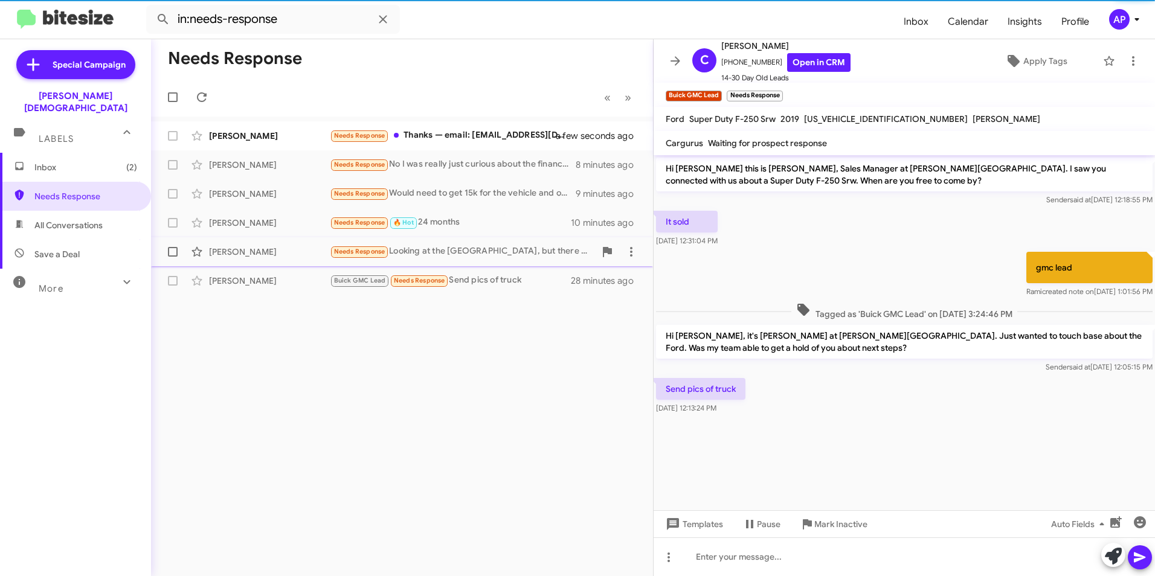
click at [239, 250] on div "[PERSON_NAME]" at bounding box center [269, 252] width 121 height 12
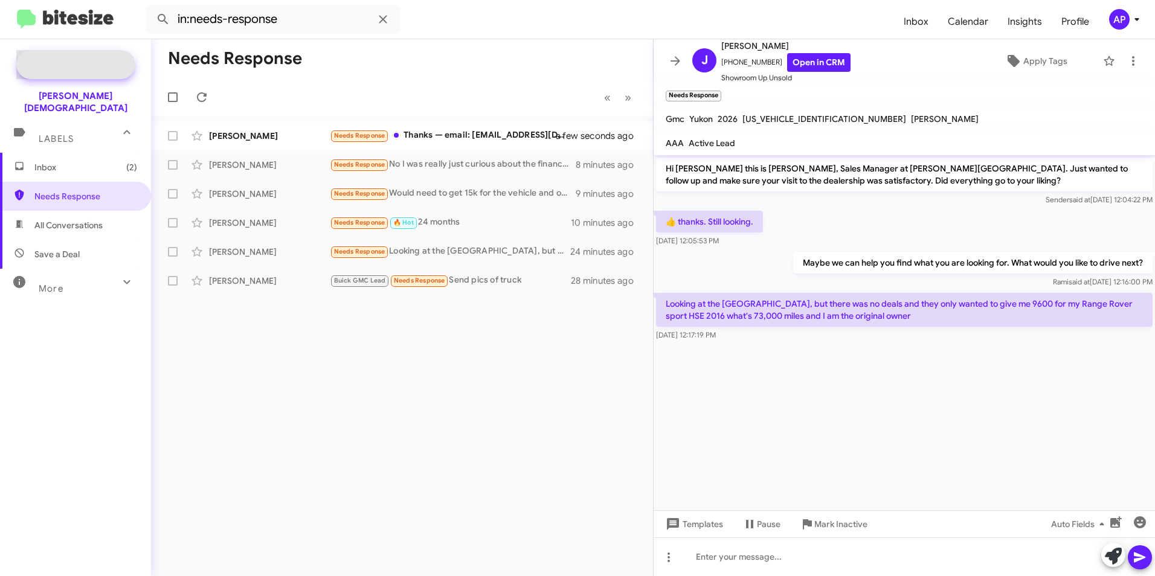
click at [34, 66] on icon at bounding box center [33, 65] width 13 height 13
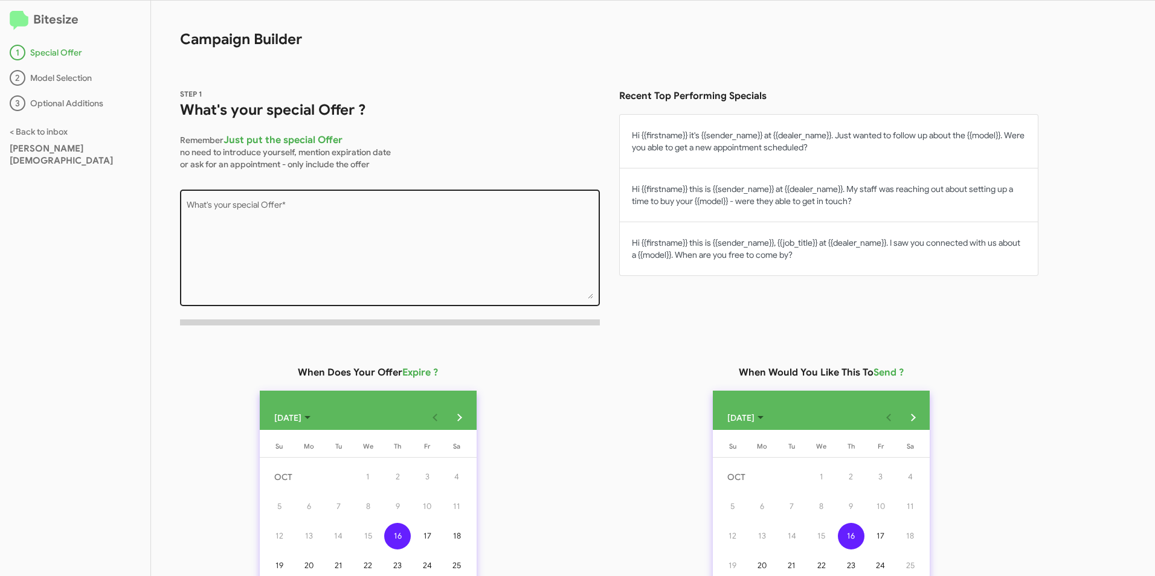
click at [321, 215] on textarea "What's your special Offer *" at bounding box center [390, 250] width 407 height 98
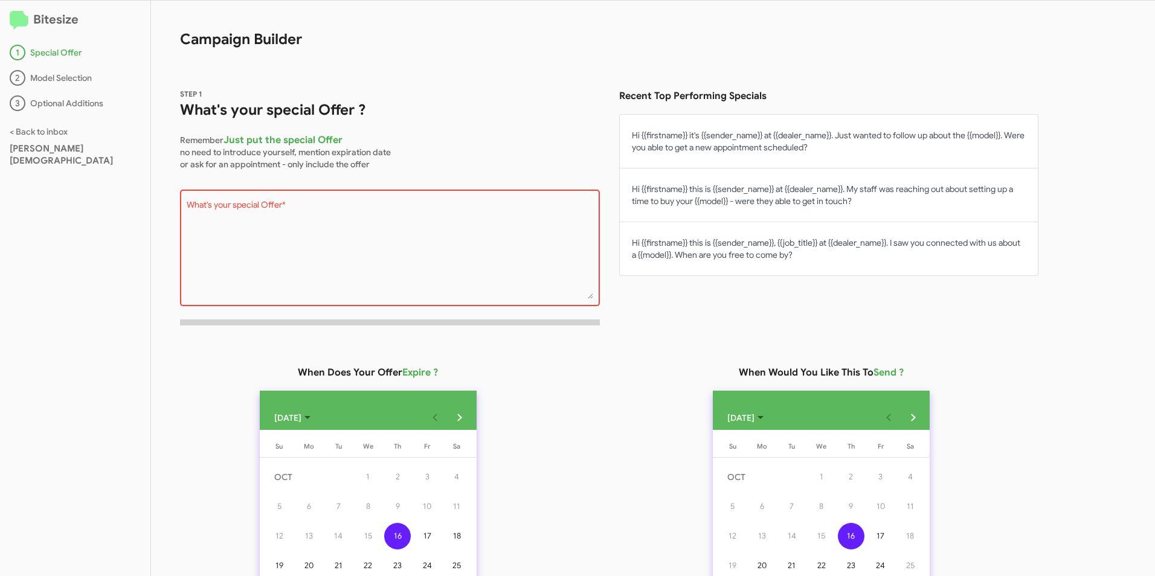
click at [315, 224] on textarea "What's your special Offer *" at bounding box center [390, 250] width 407 height 98
click at [239, 210] on textarea "What's your special Offer *" at bounding box center [390, 250] width 407 height 98
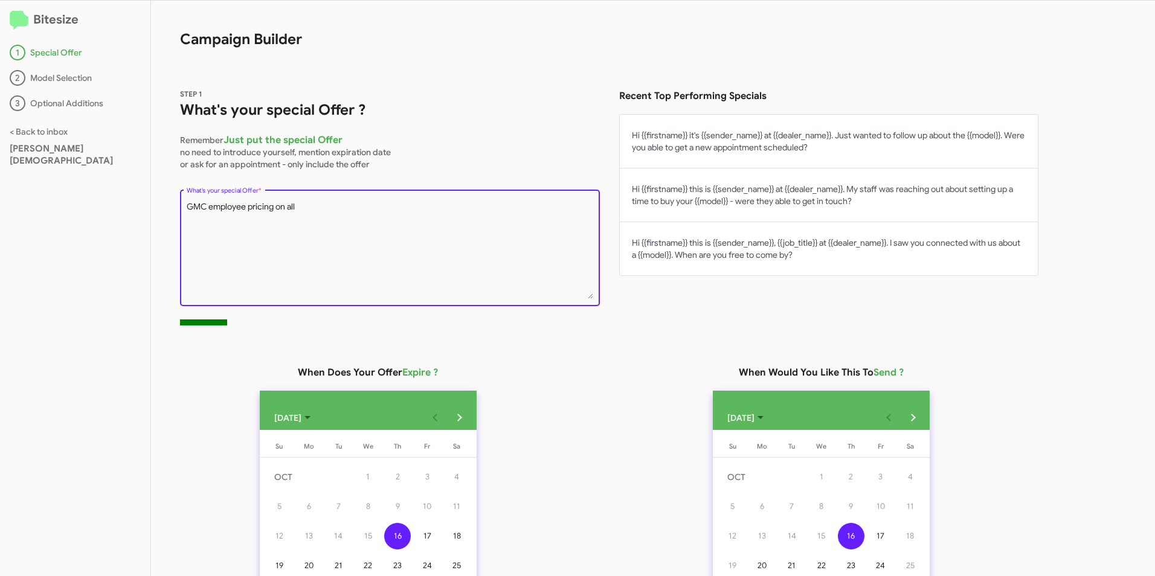
click at [193, 220] on textarea "GMC employee pricing on all" at bounding box center [390, 250] width 407 height 98
click at [308, 208] on textarea "GMC employee pricing on all" at bounding box center [390, 250] width 407 height 98
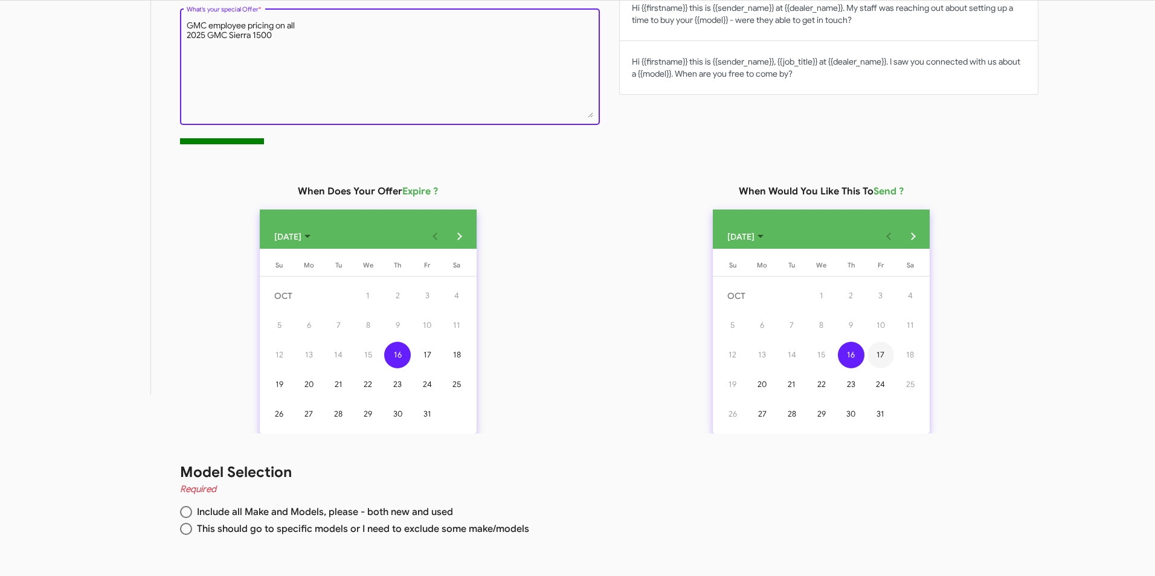
type textarea "GMC employee pricing on all 2025 GMC Sierra 1500"
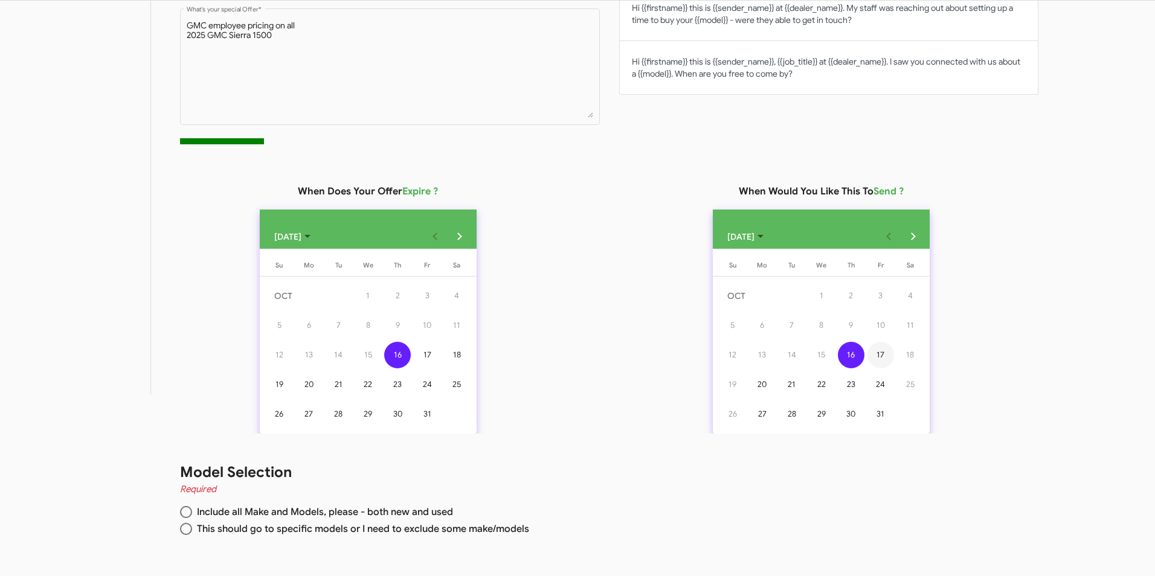
click at [885, 353] on div "17" at bounding box center [880, 355] width 27 height 27
click at [428, 409] on div "31" at bounding box center [427, 414] width 27 height 27
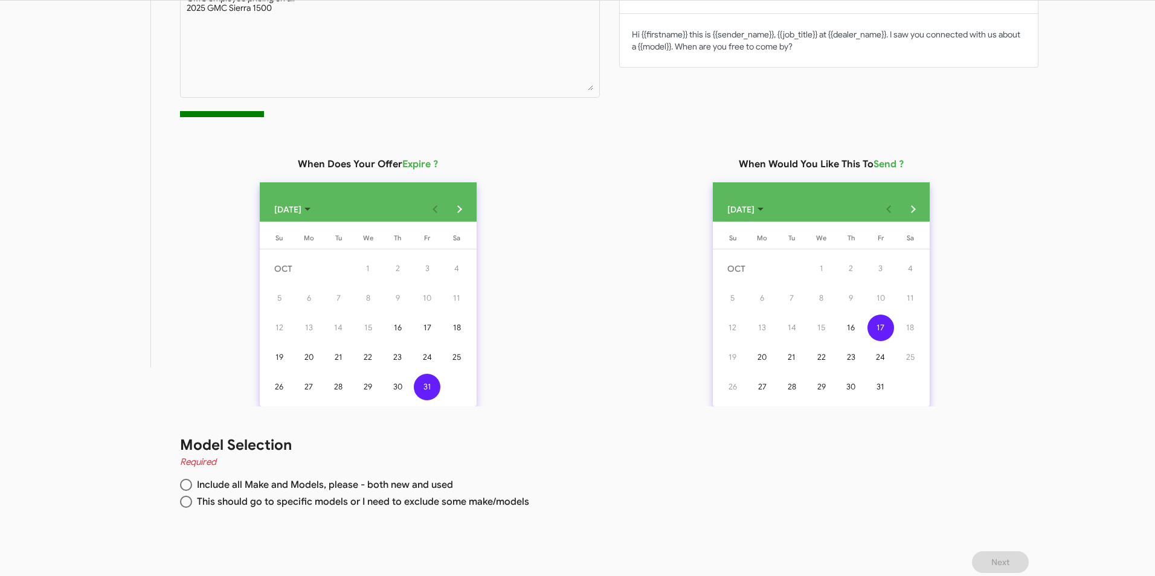
scroll to position [217, 0]
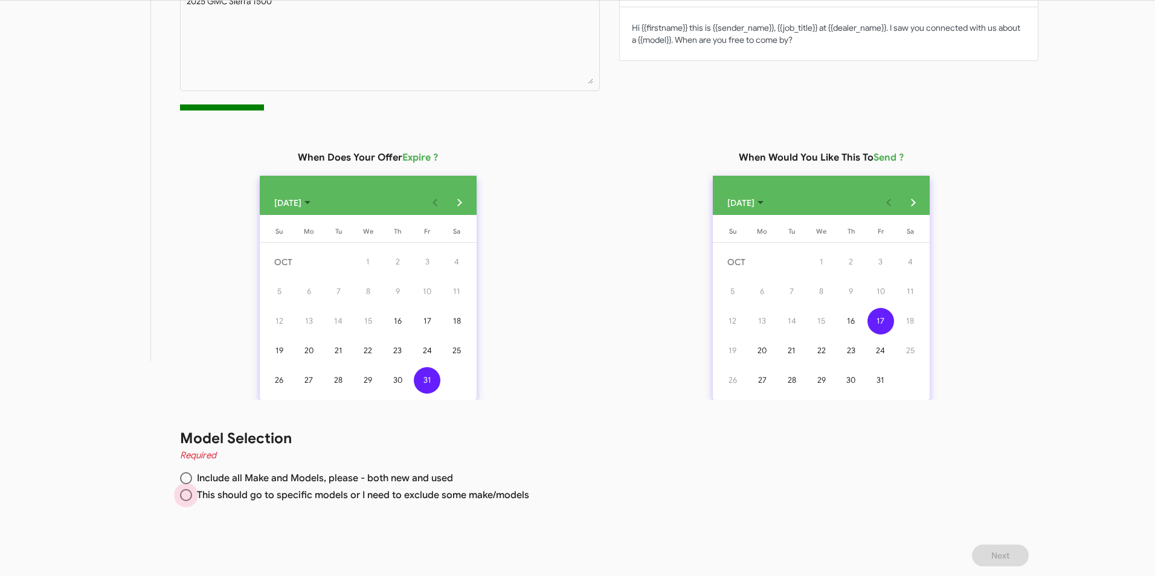
click at [185, 493] on span at bounding box center [186, 495] width 12 height 12
click at [185, 493] on input "This should go to specific models or I need to exclude some make/models" at bounding box center [186, 495] width 12 height 12
radio input "true"
click at [1009, 556] on span "Next" at bounding box center [1000, 556] width 18 height 22
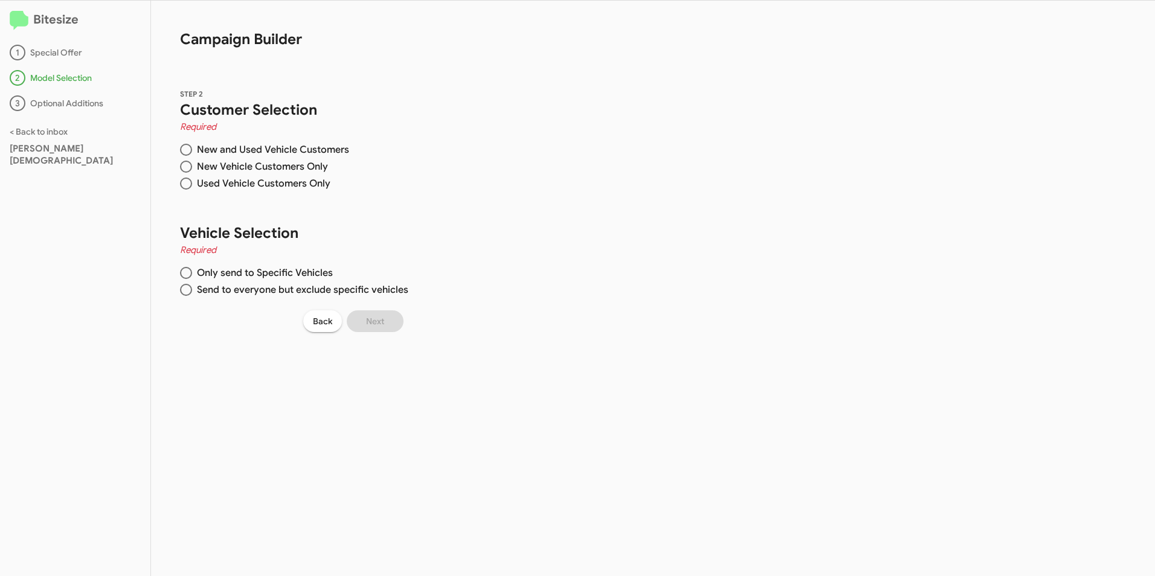
scroll to position [0, 0]
click at [184, 166] on span at bounding box center [186, 167] width 12 height 12
click at [184, 166] on input "New Vehicle Customers Only" at bounding box center [186, 167] width 12 height 12
radio input "true"
drag, startPoint x: 190, startPoint y: 149, endPoint x: 199, endPoint y: 149, distance: 9.7
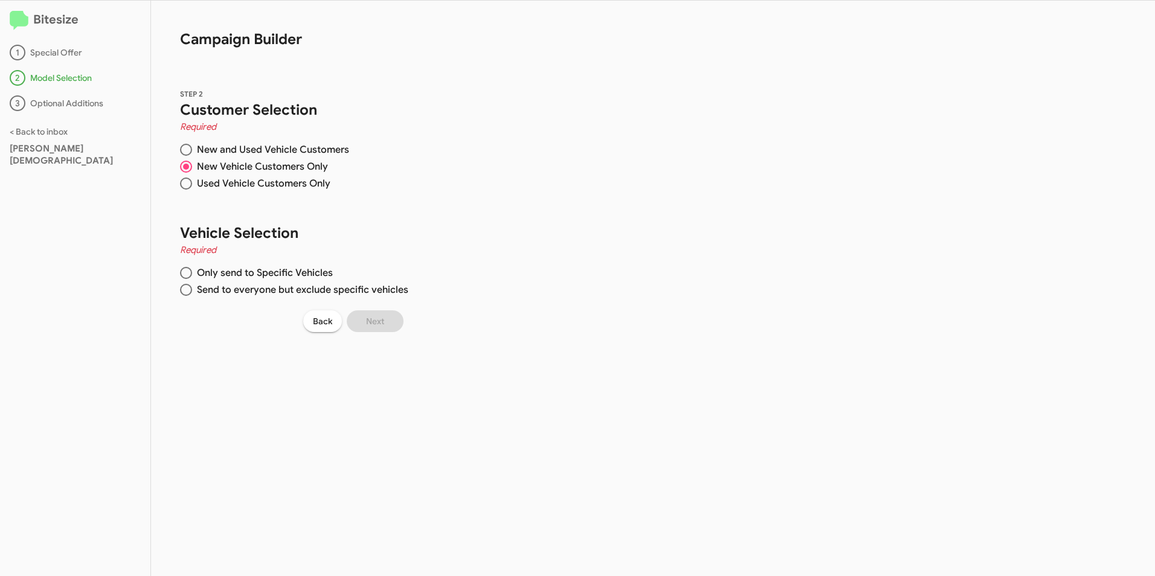
click at [190, 149] on span at bounding box center [186, 150] width 12 height 12
click at [190, 149] on input "New and Used Vehicle Customers" at bounding box center [186, 150] width 12 height 12
radio input "true"
click at [187, 289] on span at bounding box center [186, 290] width 12 height 12
click at [187, 289] on input "Send to everyone but exclude specific vehicles" at bounding box center [186, 290] width 12 height 12
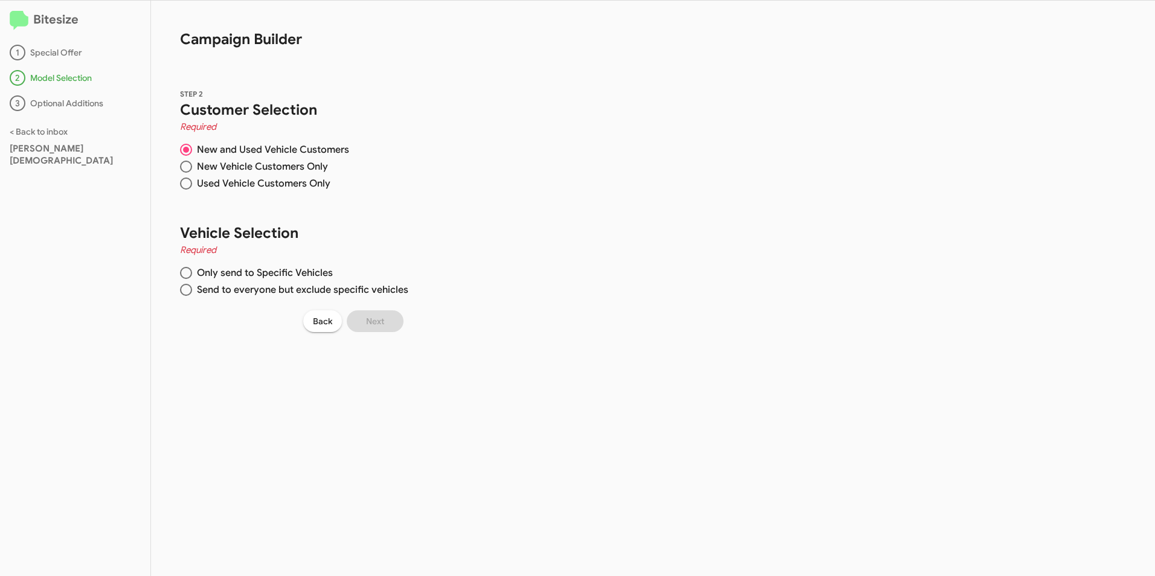
radio input "true"
click at [187, 269] on span at bounding box center [186, 273] width 12 height 12
click at [187, 269] on input "Only send to Specific Vehicles" at bounding box center [186, 273] width 12 height 12
radio input "true"
click at [686, 239] on div "Bitesize 1 Special Offer 2 Model Selection 3 Optional Additions < Back to inbox…" at bounding box center [577, 289] width 1155 height 576
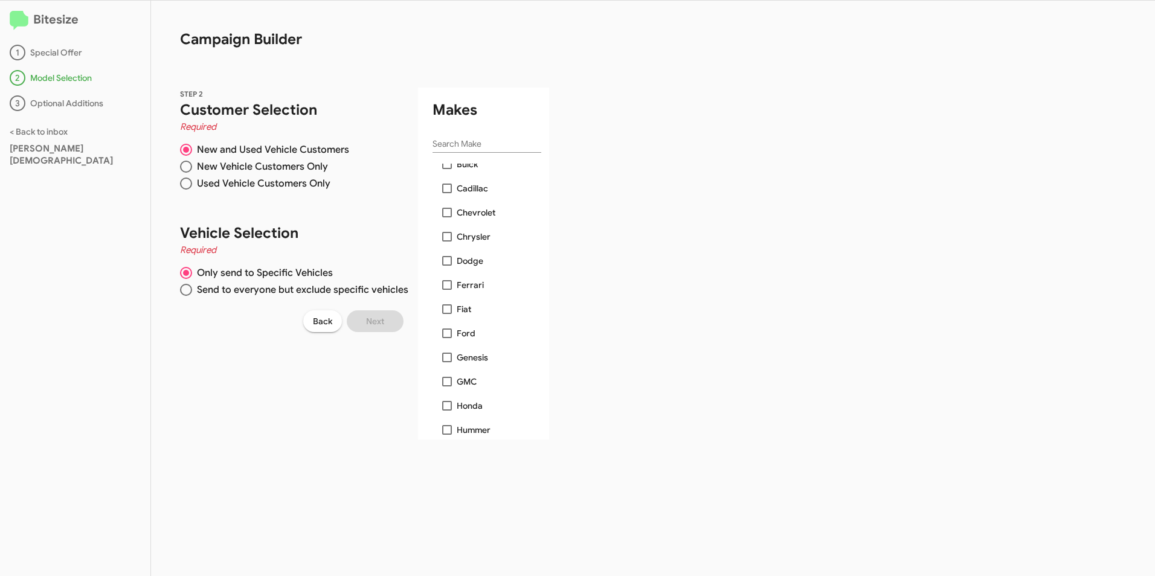
scroll to position [181, 0]
click at [448, 374] on span at bounding box center [447, 376] width 10 height 10
click at [447, 381] on input "GMC" at bounding box center [446, 381] width 1 height 1
checkbox input "true"
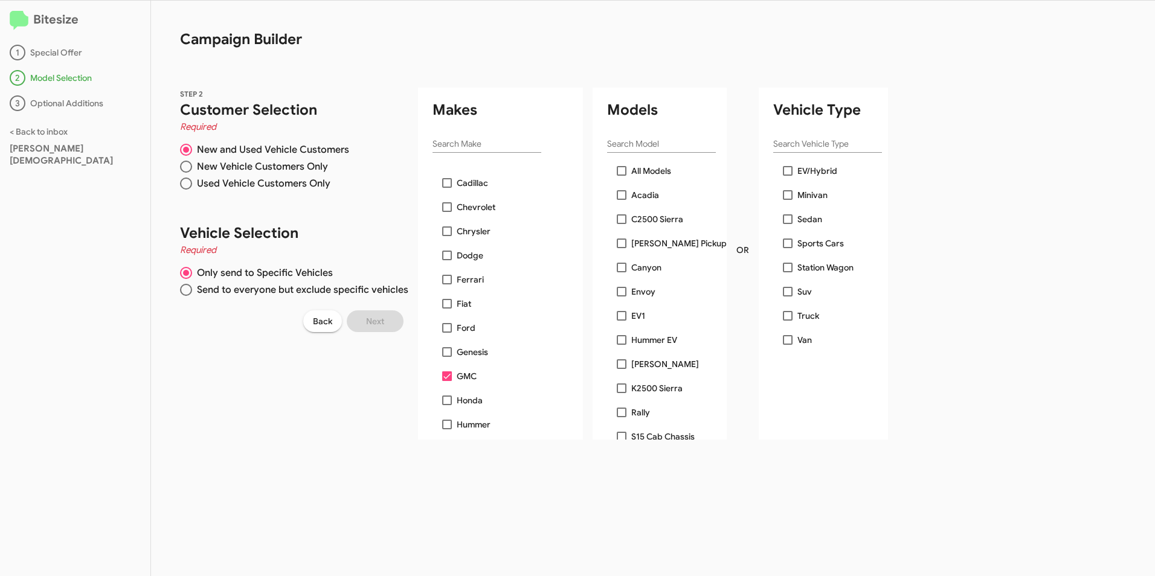
scroll to position [121, 0]
click at [337, 392] on div "STEP 2 Customer Selection Required New and Used Vehicle Customers New Vehicle C…" at bounding box center [499, 249] width 697 height 381
click at [187, 286] on span at bounding box center [186, 290] width 12 height 12
click at [187, 286] on input "Send to everyone but exclude specific vehicles" at bounding box center [186, 290] width 12 height 12
radio input "true"
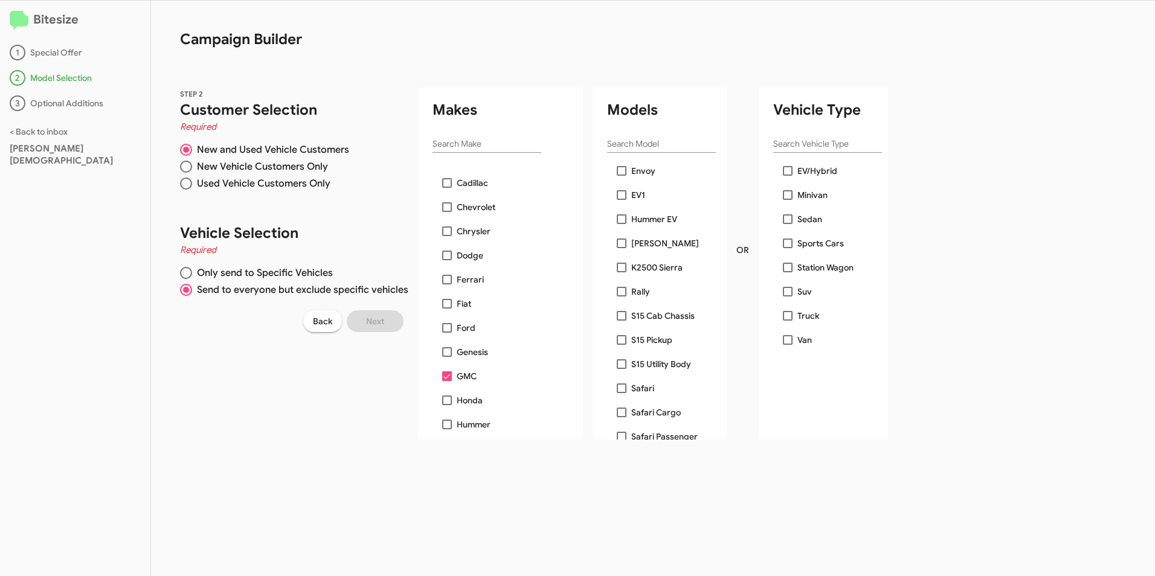
click at [265, 349] on div "STEP 2 Customer Selection Required New and Used Vehicle Customers New Vehicle C…" at bounding box center [499, 249] width 697 height 381
click at [374, 355] on div "STEP 2 Customer Selection Required New and Used Vehicle Customers New Vehicle C…" at bounding box center [499, 249] width 697 height 381
click at [360, 358] on div "STEP 2 Customer Selection Required New and Used Vehicle Customers New Vehicle C…" at bounding box center [499, 249] width 697 height 381
drag, startPoint x: 1006, startPoint y: 271, endPoint x: 968, endPoint y: 277, distance: 39.1
click at [1005, 271] on div "Bitesize 1 Special Offer 2 Model Selection 3 Optional Additions < Back to inbox…" at bounding box center [577, 289] width 1155 height 576
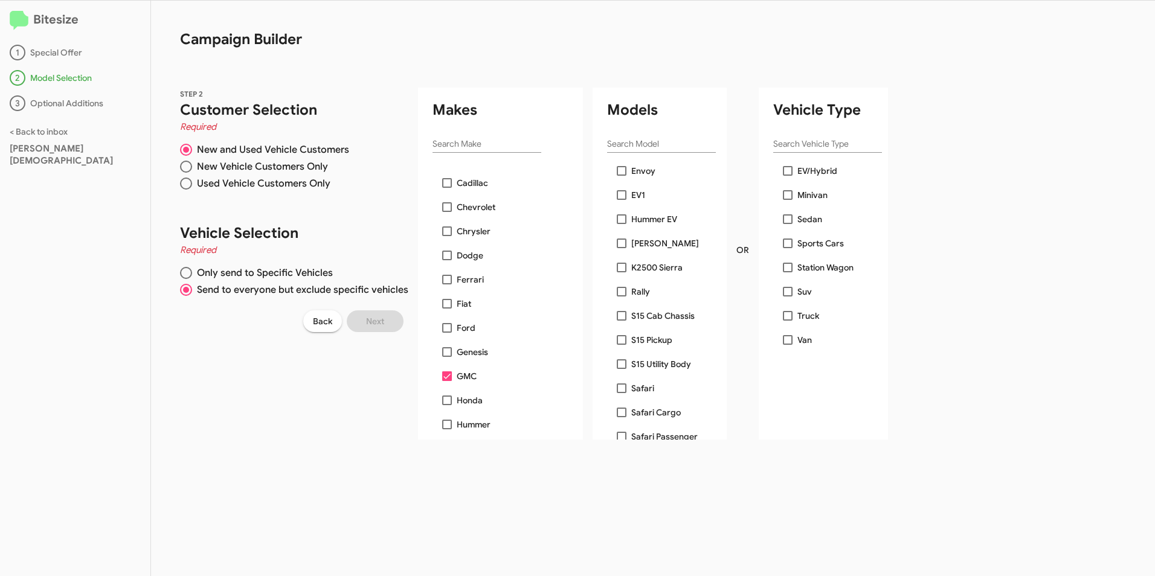
click at [322, 369] on div "STEP 2 Customer Selection Required New and Used Vehicle Customers New Vehicle C…" at bounding box center [499, 249] width 697 height 381
click at [464, 141] on input "Search Make" at bounding box center [486, 145] width 109 height 10
drag, startPoint x: 511, startPoint y: 143, endPoint x: 526, endPoint y: 141, distance: 15.3
click at [512, 143] on input "Search Make" at bounding box center [486, 145] width 109 height 10
drag, startPoint x: 625, startPoint y: 121, endPoint x: 654, endPoint y: 111, distance: 31.0
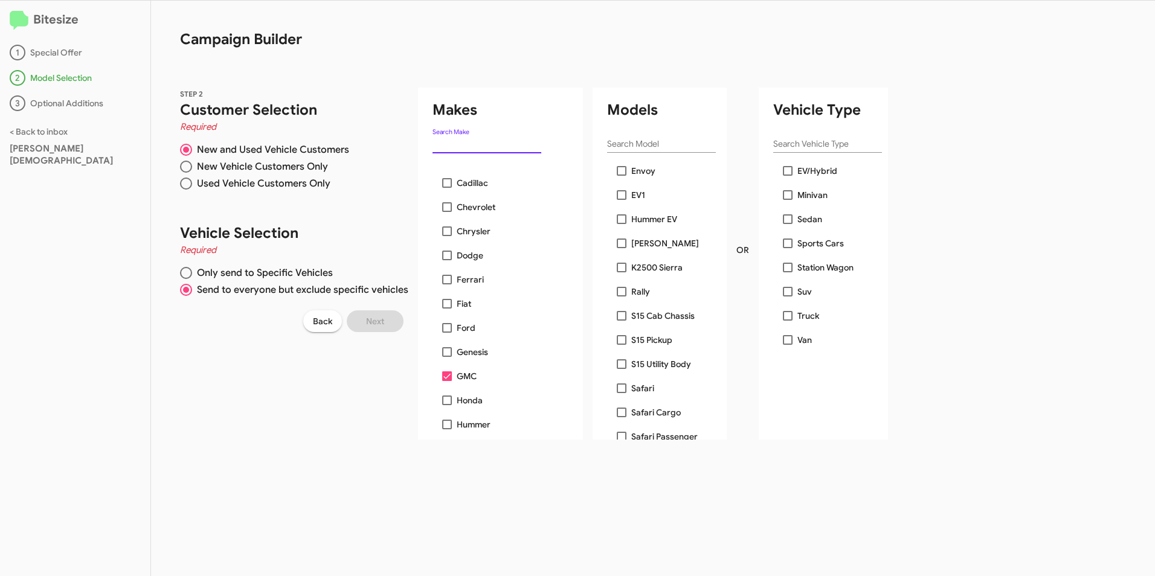
click at [625, 121] on div "Models Search Model All Models Acadia C2500 Sierra [PERSON_NAME] Pickup Canyon …" at bounding box center [660, 264] width 134 height 352
click at [991, 98] on div "Bitesize 1 Special Offer 2 Model Selection 3 Optional Additions < Back to inbox…" at bounding box center [577, 289] width 1155 height 576
drag, startPoint x: 293, startPoint y: 396, endPoint x: 379, endPoint y: 388, distance: 86.1
click at [302, 394] on div "STEP 2 Customer Selection Required New and Used Vehicle Customers New Vehicle C…" at bounding box center [499, 249] width 697 height 381
drag, startPoint x: 899, startPoint y: 336, endPoint x: 896, endPoint y: 328, distance: 8.4
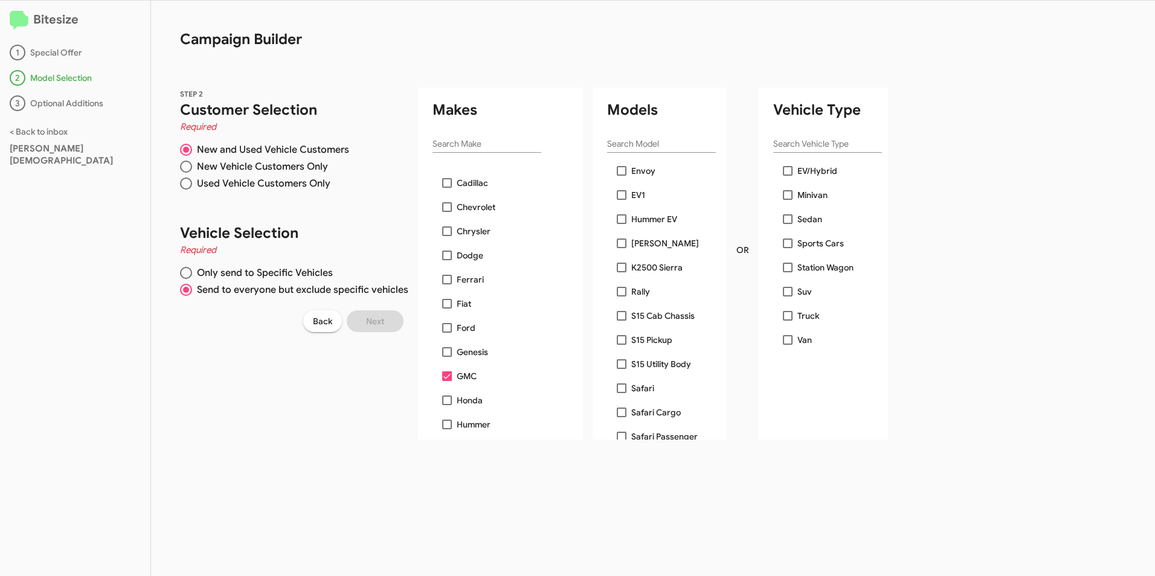
click at [900, 336] on div "Bitesize 1 Special Offer 2 Model Selection 3 Optional Additions < Back to inbox…" at bounding box center [577, 289] width 1155 height 576
click at [186, 272] on span at bounding box center [186, 273] width 12 height 12
click at [186, 272] on input "Only send to Specific Vehicles" at bounding box center [186, 273] width 12 height 12
radio input "true"
click at [338, 376] on div "STEP 2 Customer Selection Required New and Used Vehicle Customers New Vehicle C…" at bounding box center [499, 249] width 697 height 381
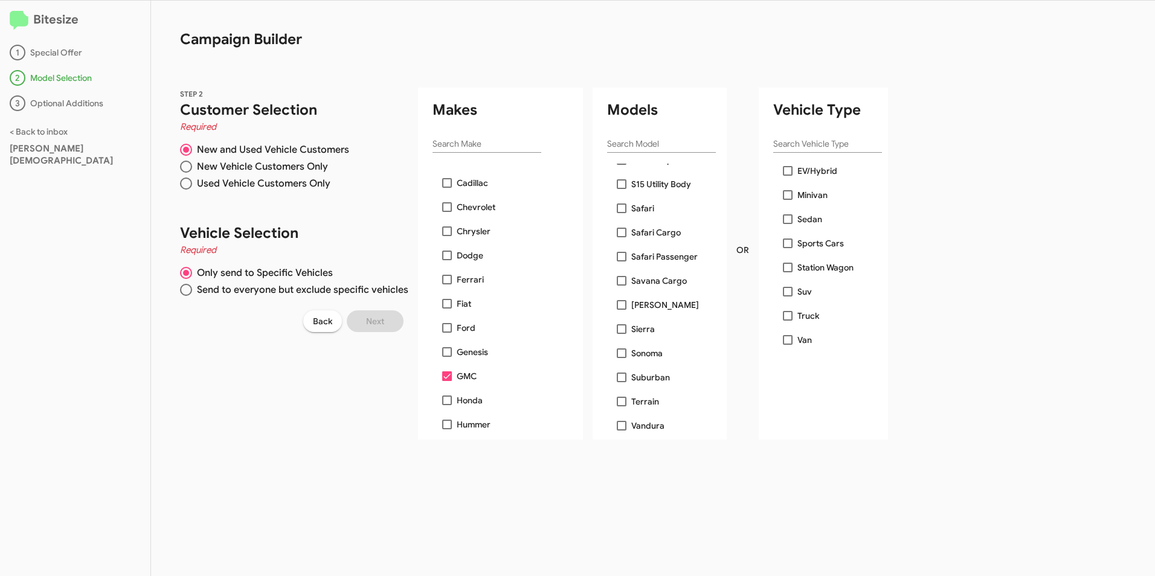
scroll to position [302, 0]
click at [618, 326] on span at bounding box center [622, 328] width 10 height 10
click at [621, 333] on input "Sierra" at bounding box center [621, 333] width 1 height 1
checkbox input "true"
click at [373, 323] on span "Next" at bounding box center [375, 321] width 18 height 22
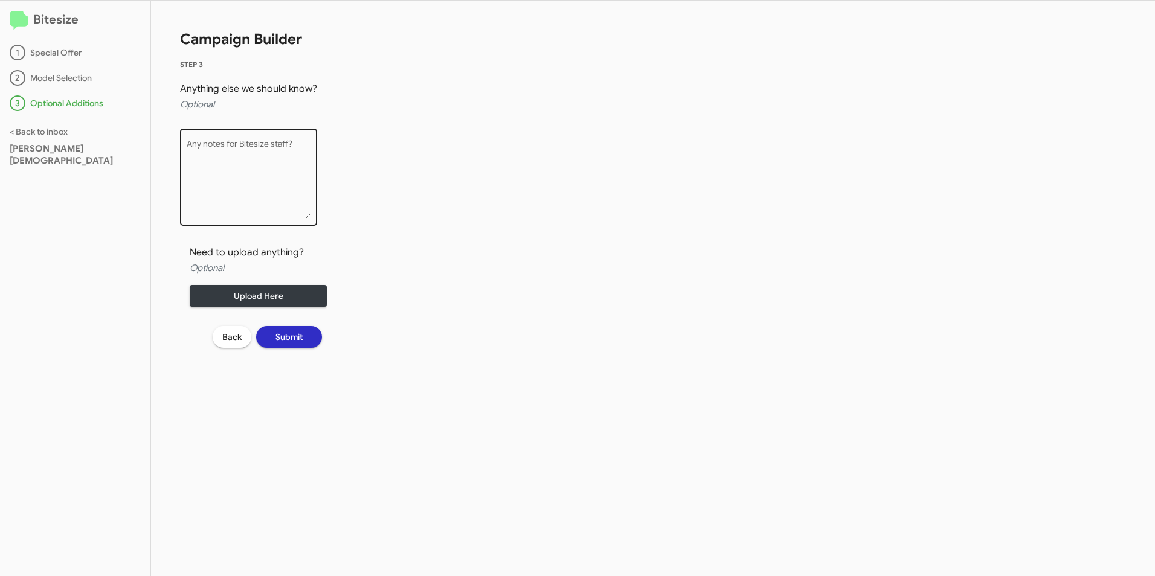
click at [248, 148] on textarea "Any notes for Bitesize staff?" at bounding box center [249, 179] width 124 height 79
type textarea "n"
type textarea "what ever you guys think"
click at [291, 342] on span "Submit" at bounding box center [288, 337] width 27 height 22
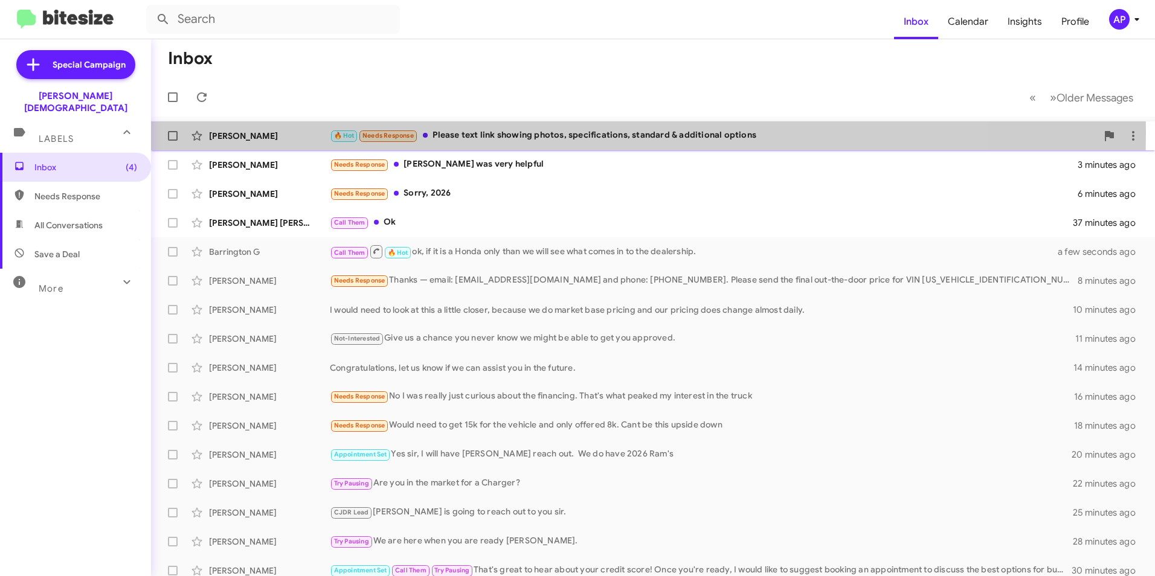
click at [223, 132] on div "[PERSON_NAME]" at bounding box center [269, 136] width 121 height 12
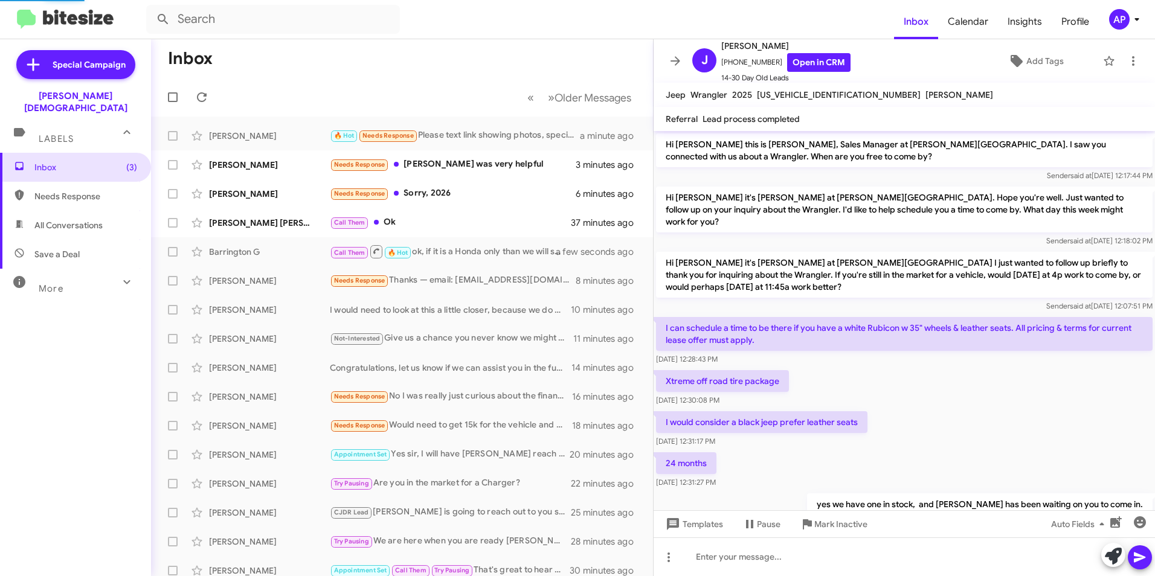
scroll to position [78, 0]
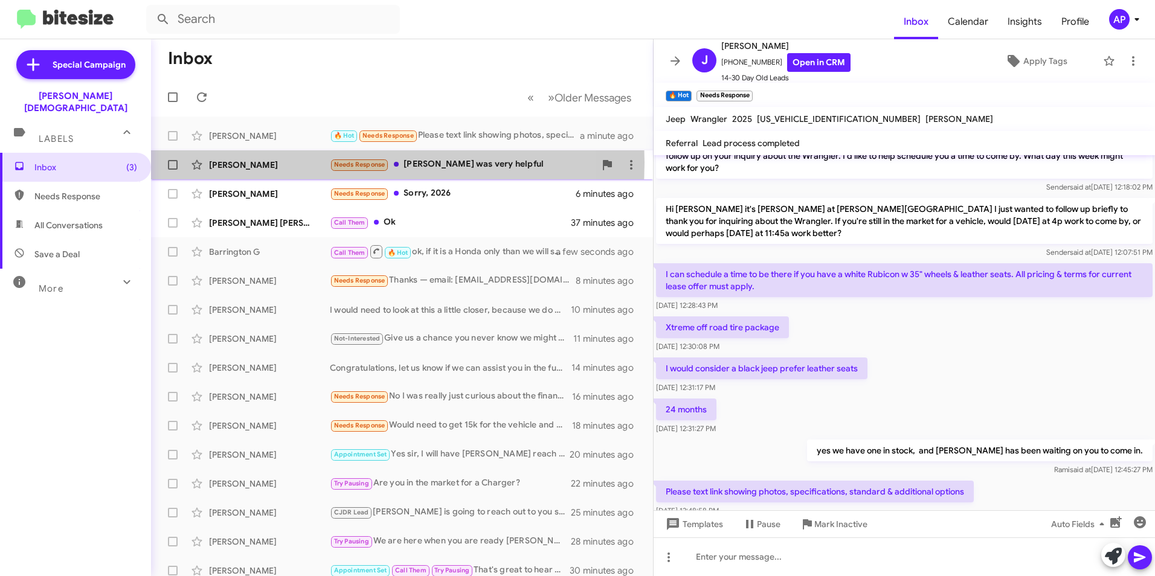
click at [236, 162] on div "[PERSON_NAME]" at bounding box center [269, 165] width 121 height 12
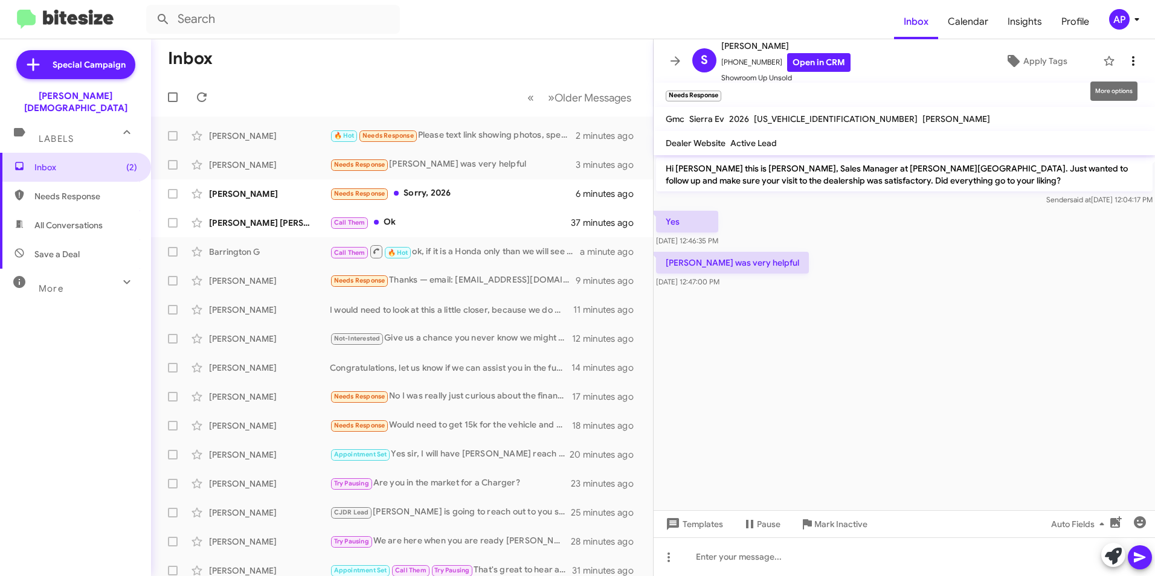
click at [1126, 60] on icon at bounding box center [1133, 61] width 14 height 14
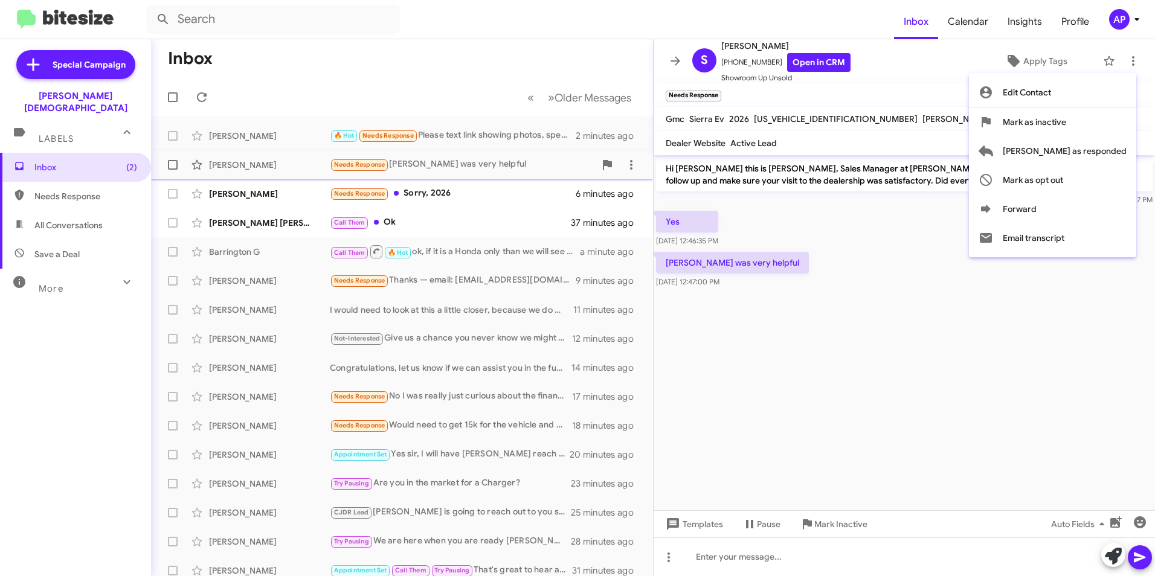
click at [1089, 152] on span "[PERSON_NAME] as responded" at bounding box center [1065, 151] width 124 height 29
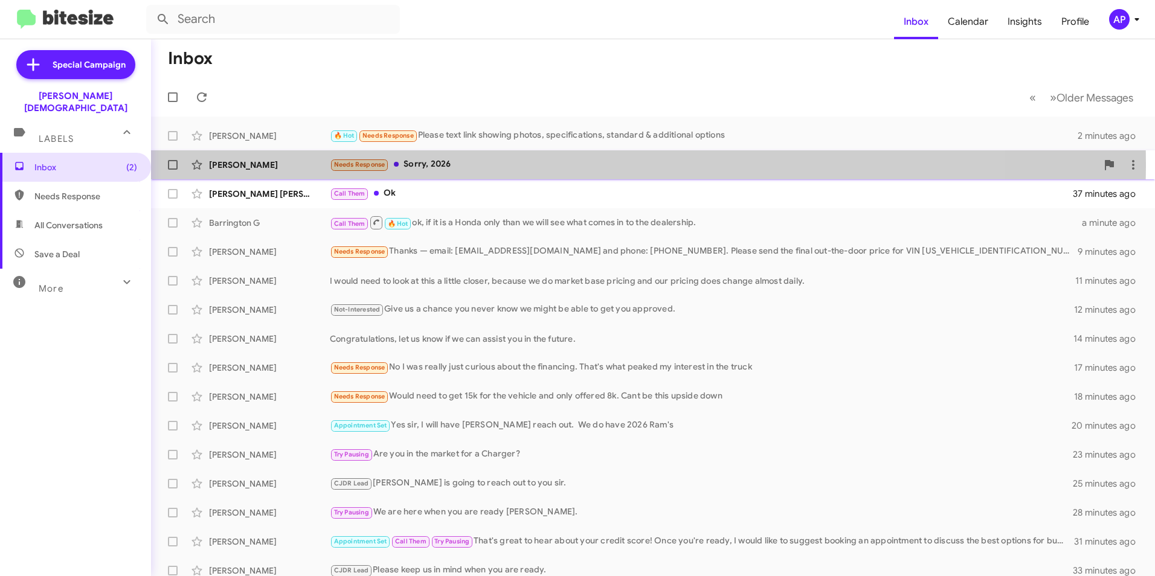
click at [231, 163] on div "[PERSON_NAME]" at bounding box center [269, 165] width 121 height 12
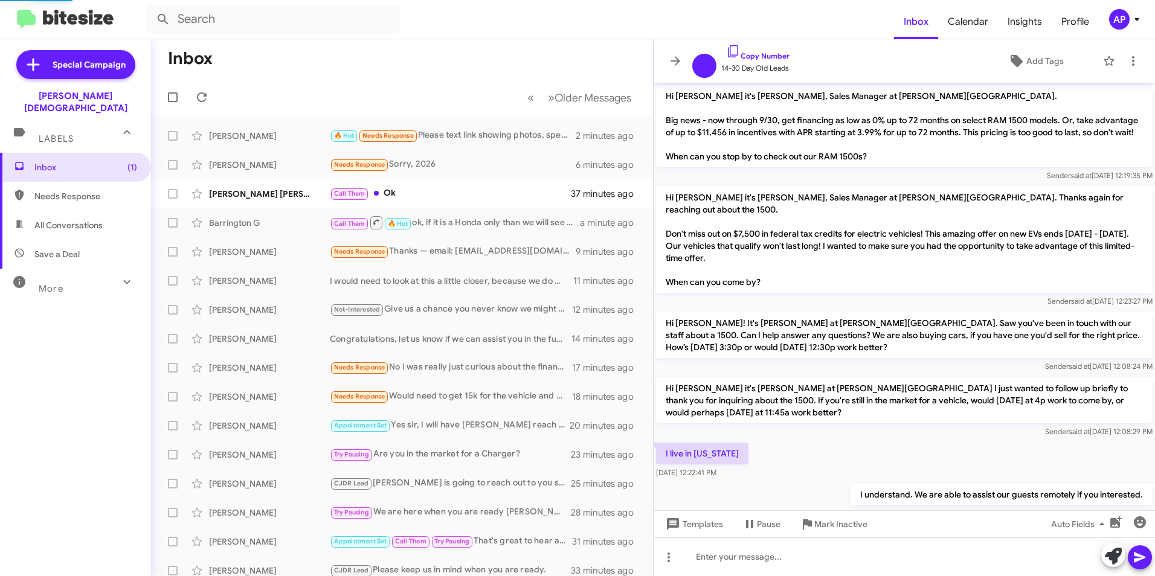
scroll to position [207, 0]
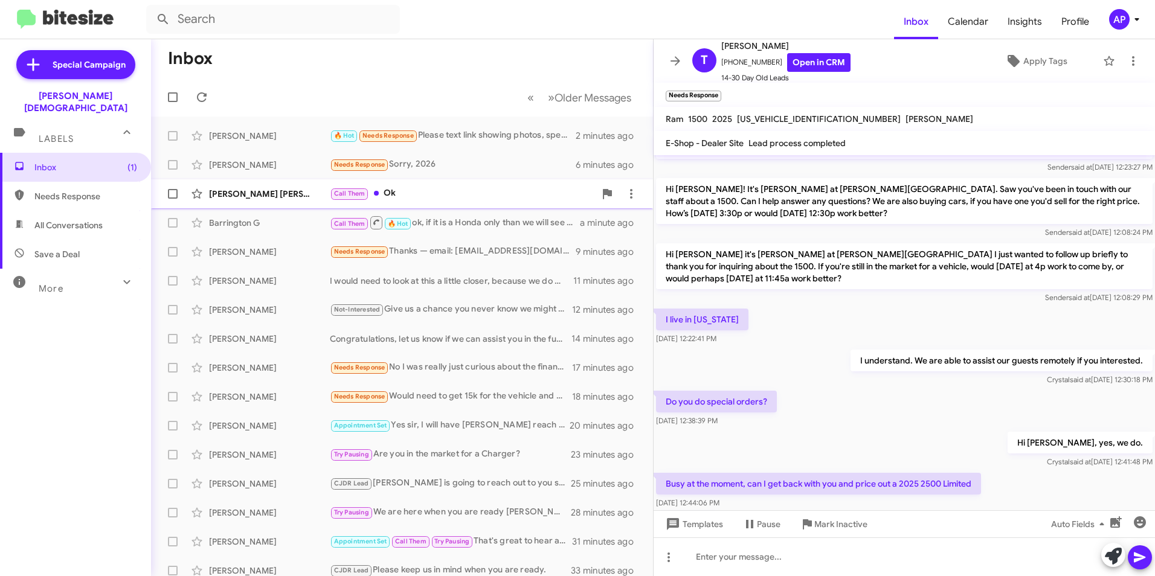
click at [233, 193] on div "[PERSON_NAME] [PERSON_NAME]" at bounding box center [269, 194] width 121 height 12
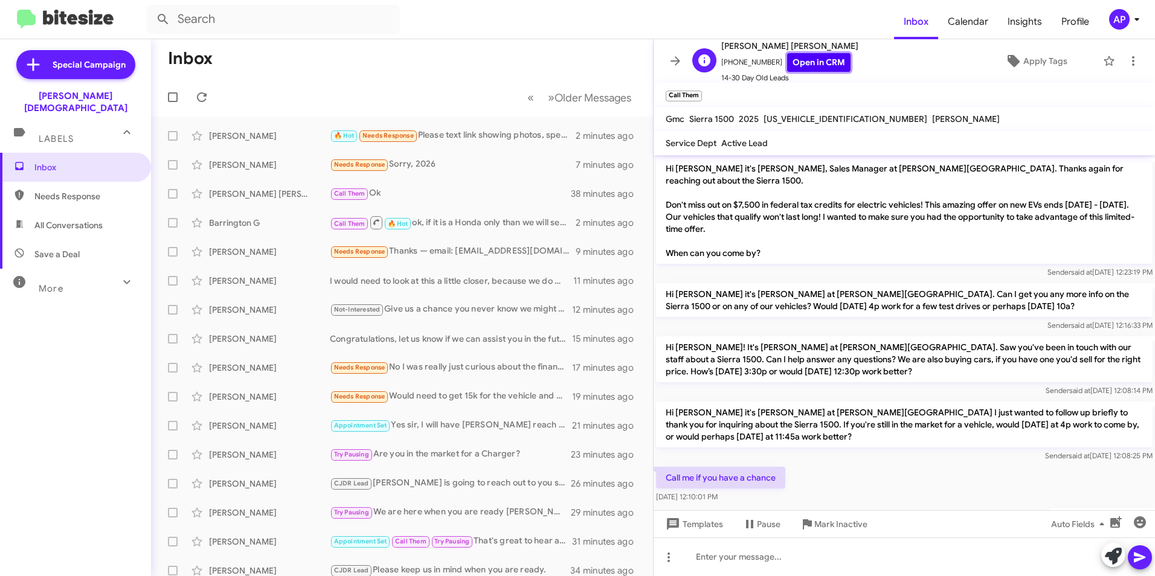
click at [802, 59] on link "Open in CRM" at bounding box center [818, 62] width 63 height 19
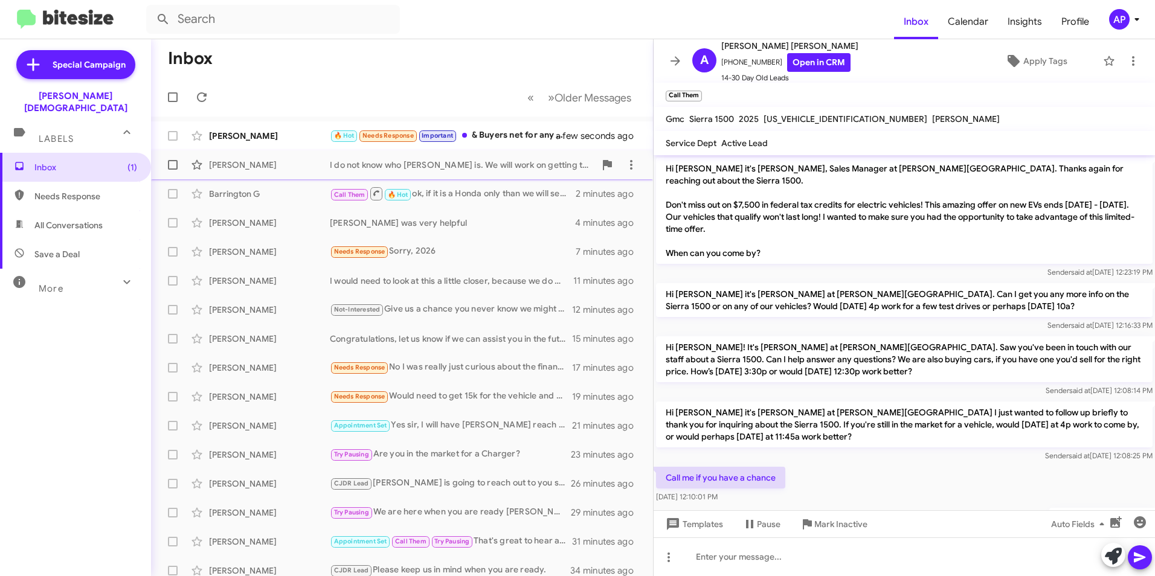
click at [222, 164] on div "[PERSON_NAME]" at bounding box center [269, 165] width 121 height 12
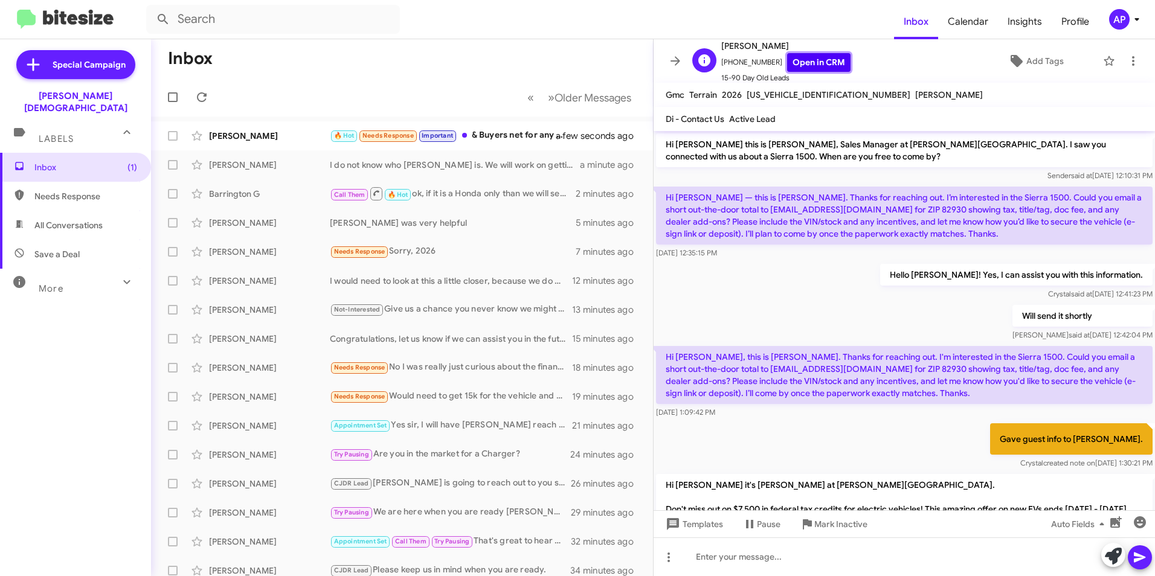
click at [795, 63] on link "Open in CRM" at bounding box center [818, 62] width 63 height 19
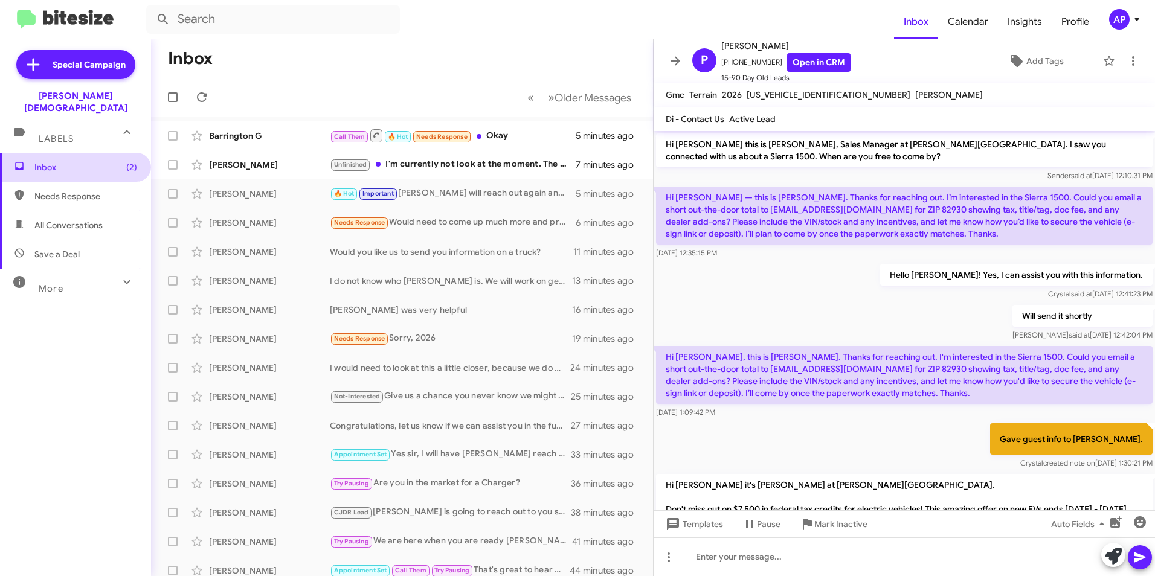
click at [25, 158] on span "Inbox (2)" at bounding box center [75, 167] width 151 height 29
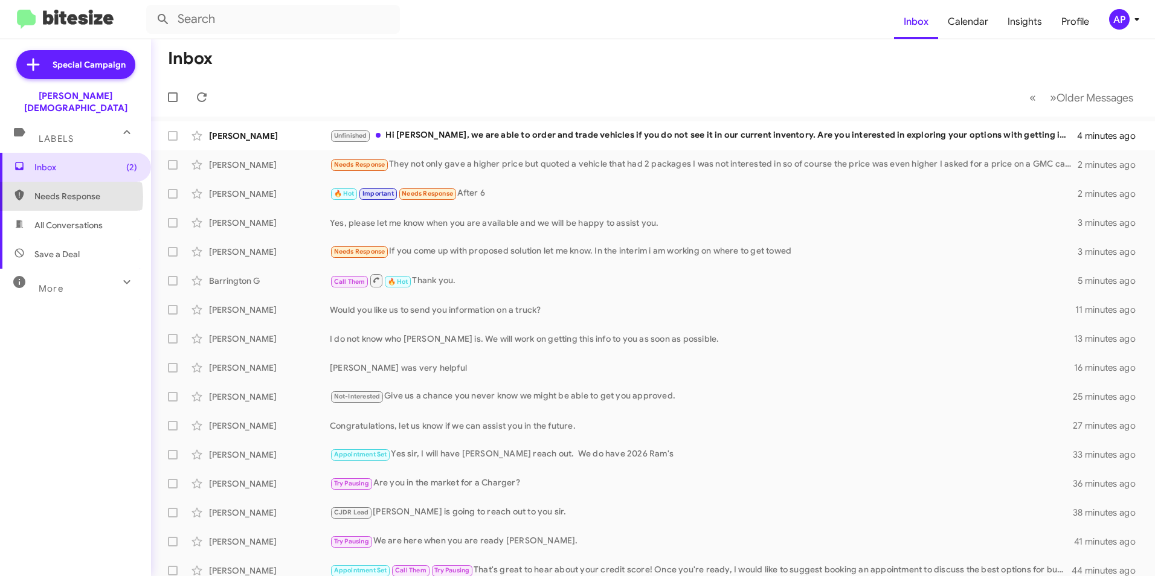
click at [60, 190] on span "Needs Response" at bounding box center [85, 196] width 103 height 12
type input "in:needs-response"
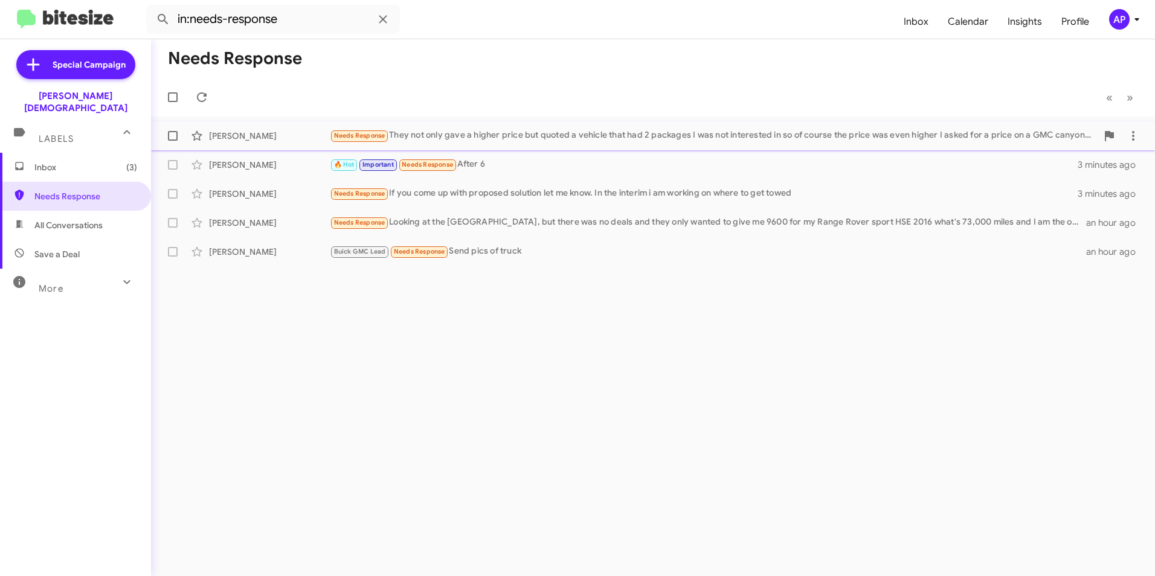
click at [217, 136] on div "[PERSON_NAME]" at bounding box center [269, 136] width 121 height 12
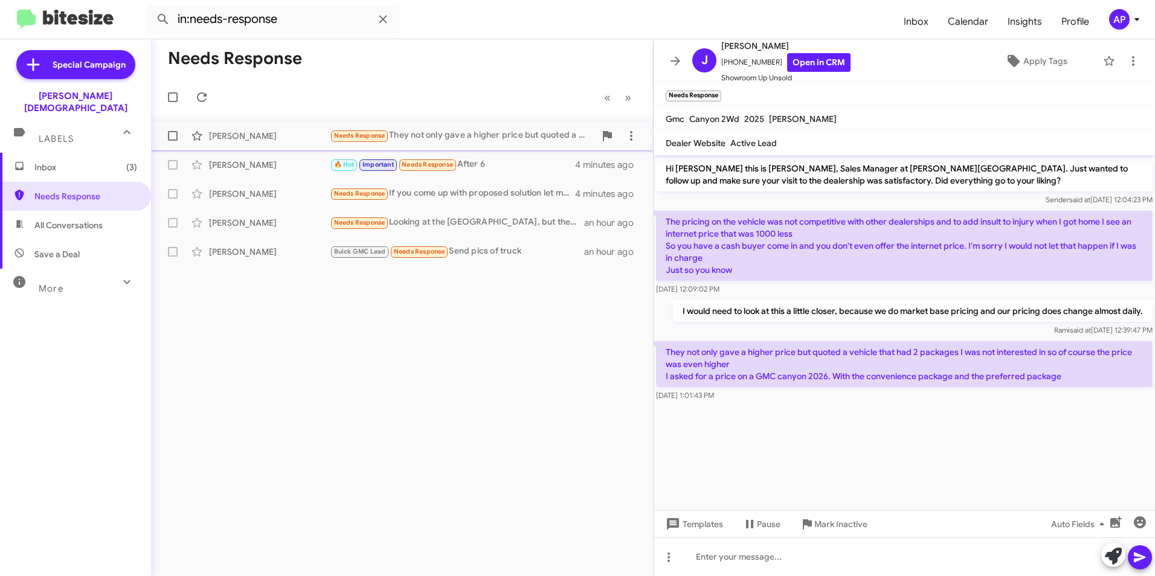
click at [176, 135] on span at bounding box center [173, 136] width 10 height 10
click at [173, 141] on input "checkbox" at bounding box center [172, 141] width 1 height 1
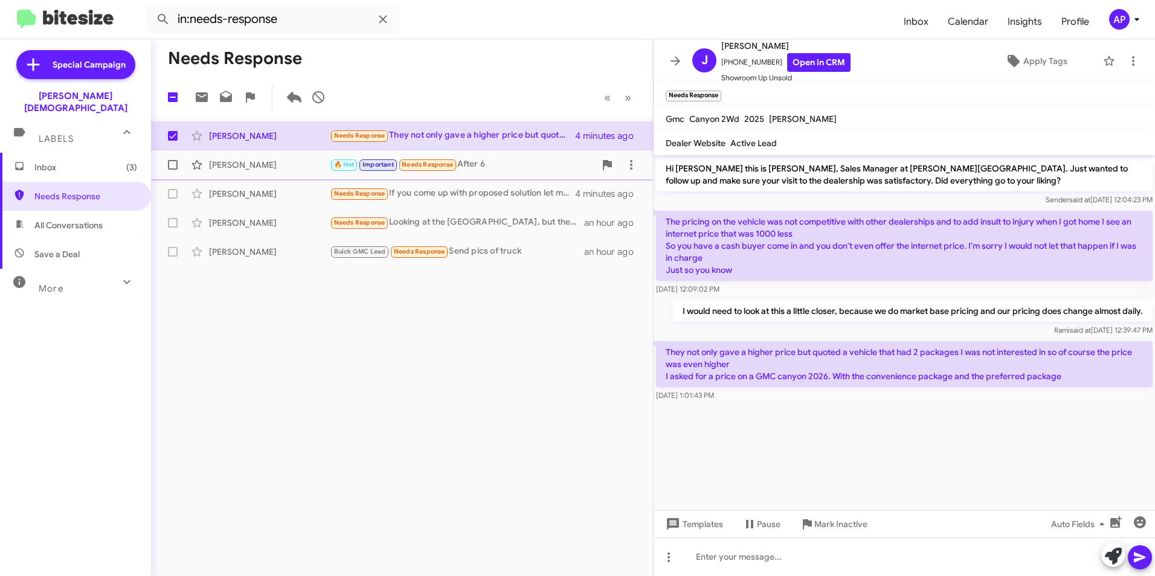
drag, startPoint x: 234, startPoint y: 170, endPoint x: 242, endPoint y: 167, distance: 8.2
click at [234, 170] on div "[PERSON_NAME]" at bounding box center [269, 165] width 121 height 12
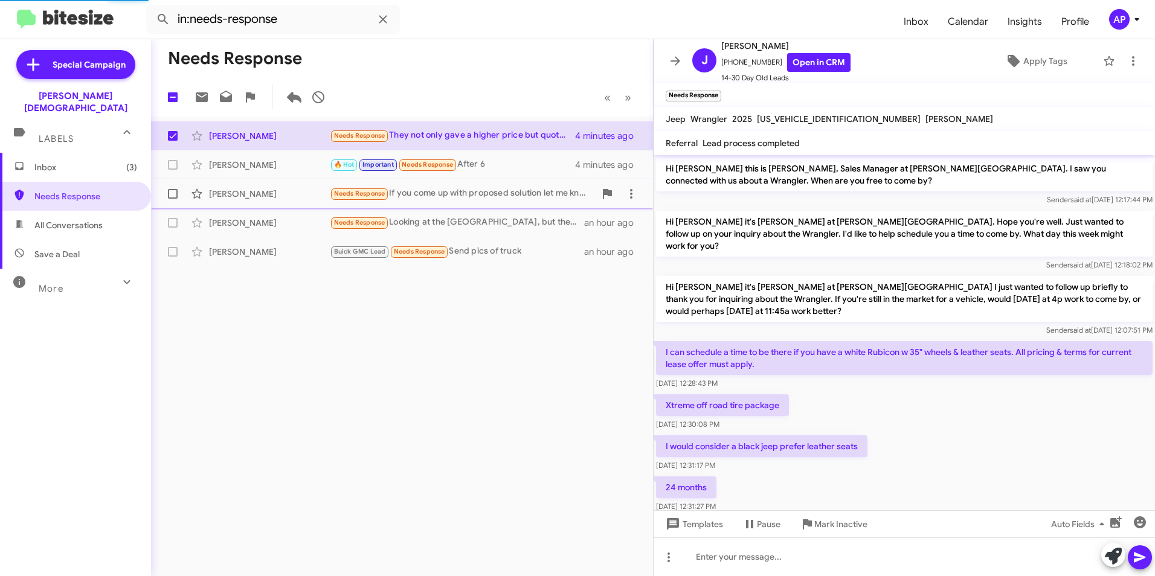
scroll to position [283, 0]
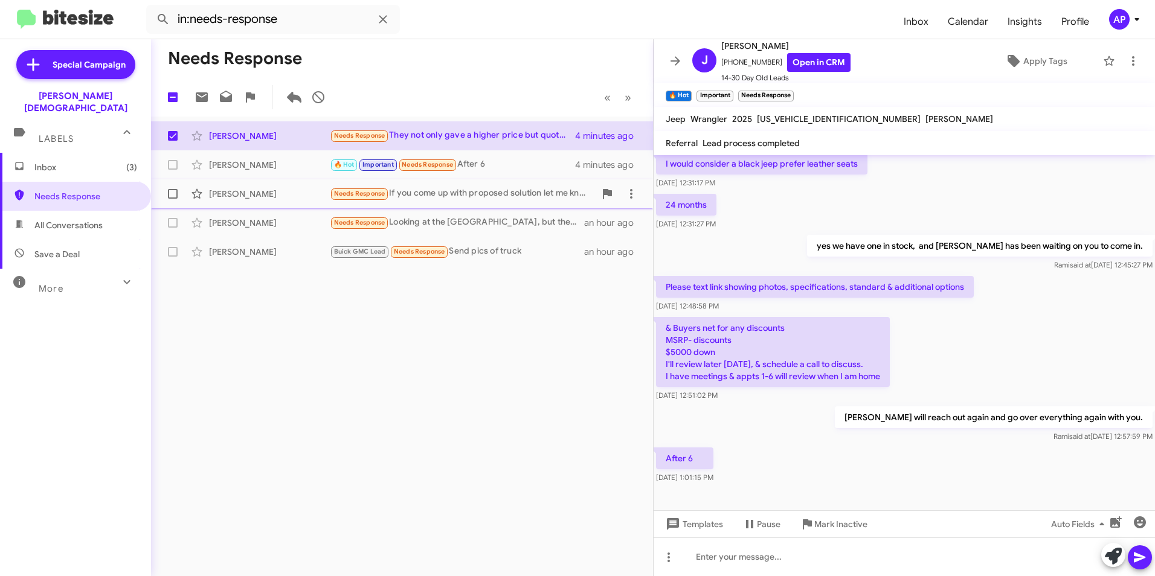
click at [232, 193] on div "[PERSON_NAME]" at bounding box center [269, 194] width 121 height 12
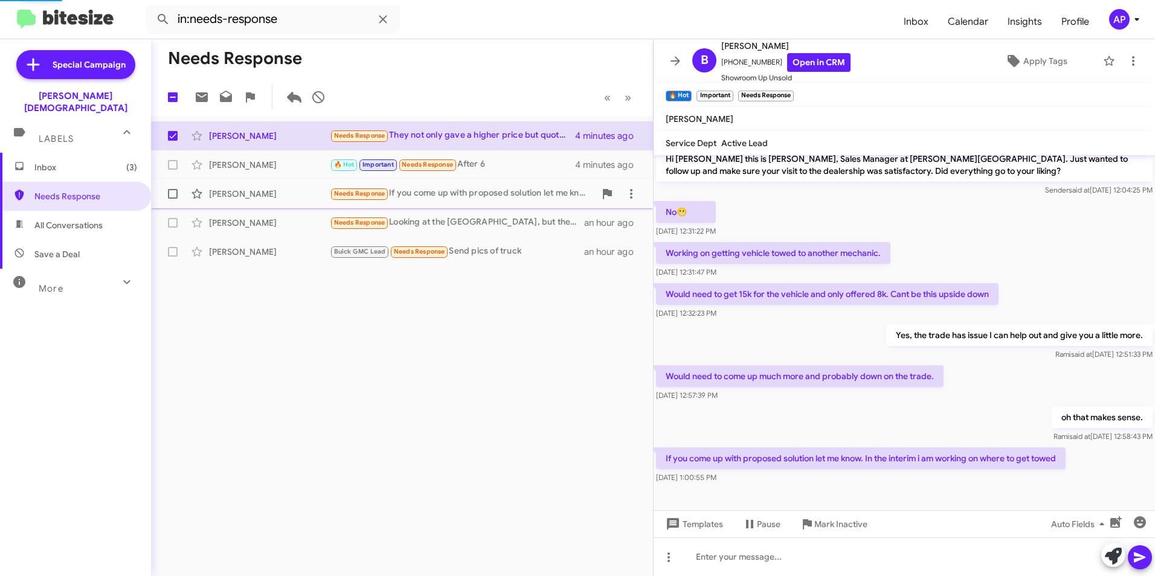
scroll to position [10, 0]
click at [224, 221] on div "[PERSON_NAME]" at bounding box center [269, 223] width 121 height 12
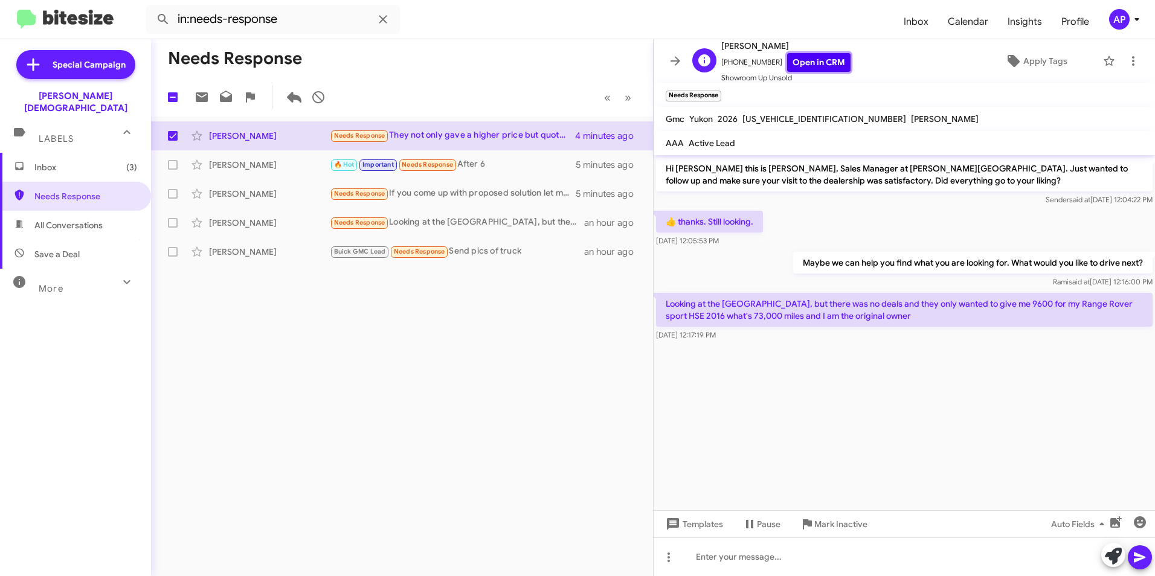
click at [799, 61] on link "Open in CRM" at bounding box center [818, 62] width 63 height 19
click at [1126, 62] on icon at bounding box center [1133, 61] width 14 height 14
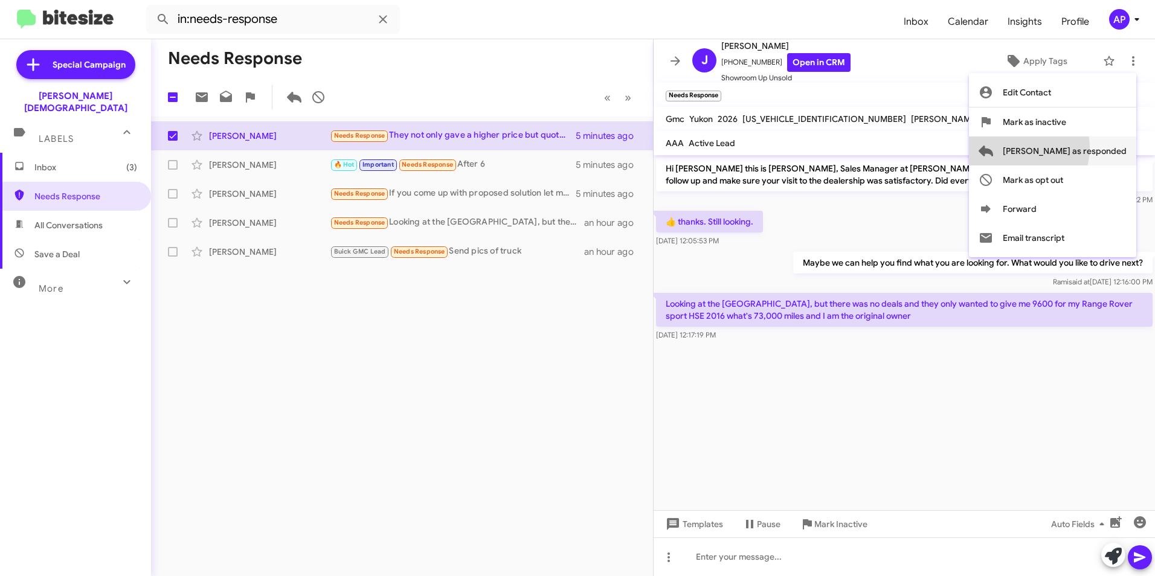
click at [1067, 148] on span "[PERSON_NAME] as responded" at bounding box center [1065, 151] width 124 height 29
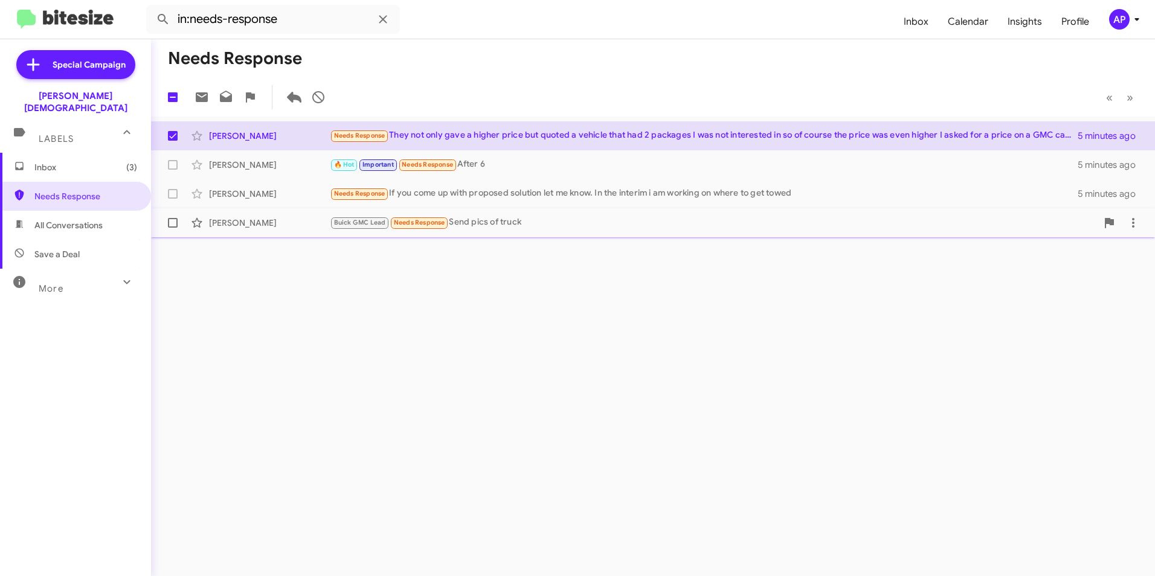
click at [220, 220] on div "[PERSON_NAME]" at bounding box center [269, 223] width 121 height 12
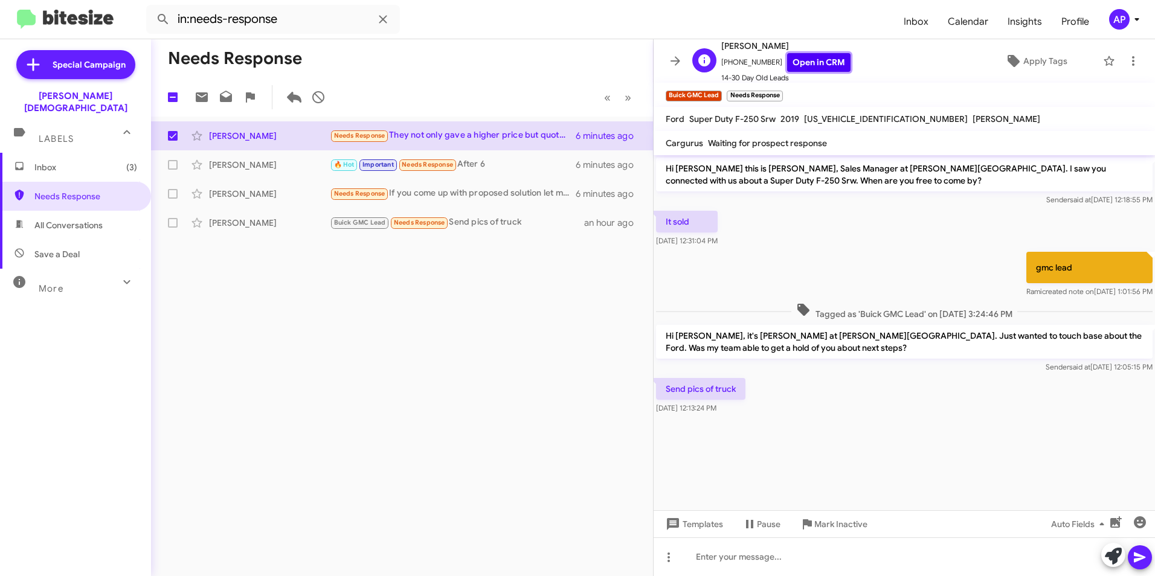
click at [803, 63] on link "Open in CRM" at bounding box center [818, 62] width 63 height 19
checkbox input "false"
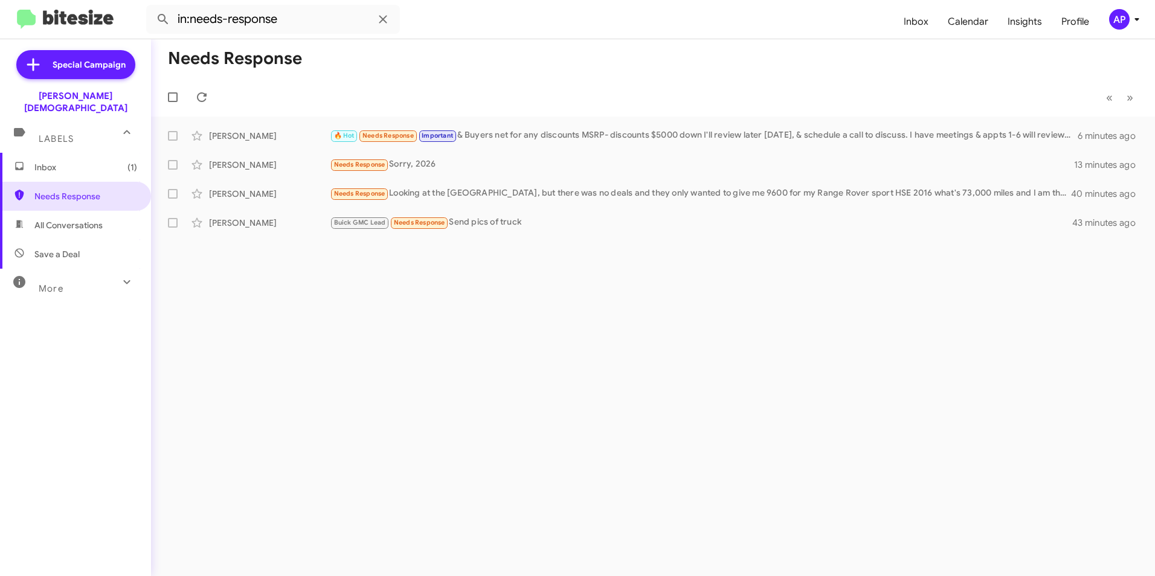
click at [46, 161] on span "Inbox (1)" at bounding box center [85, 167] width 103 height 12
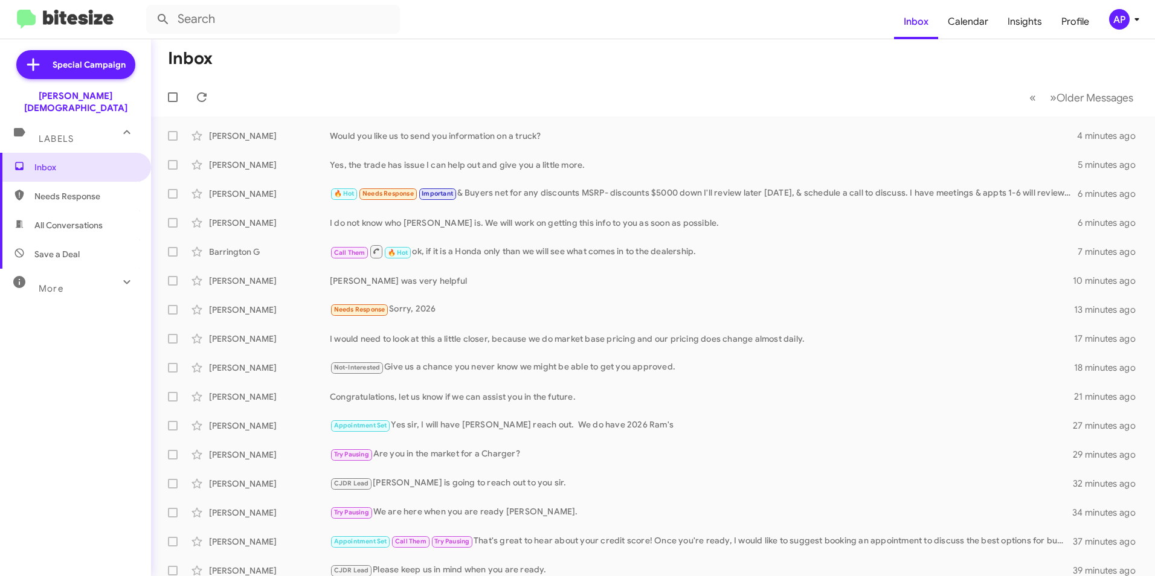
click at [120, 275] on icon at bounding box center [127, 282] width 14 height 14
click at [45, 432] on span "Sent" at bounding box center [43, 438] width 18 height 12
type input "in:sent"
